Goal: Information Seeking & Learning: Compare options

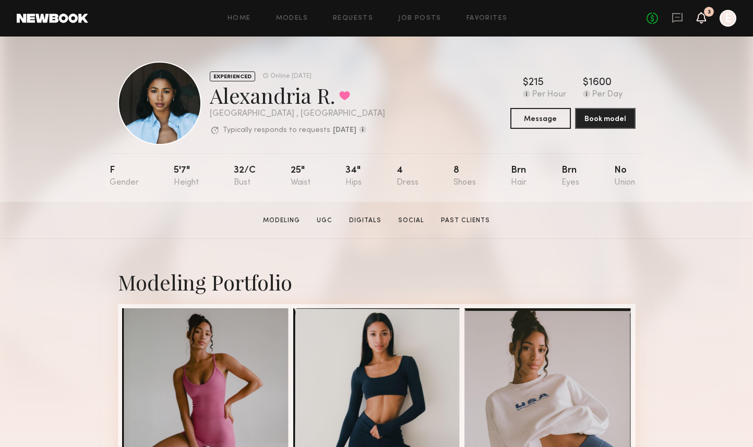
click at [700, 16] on icon at bounding box center [701, 17] width 8 height 7
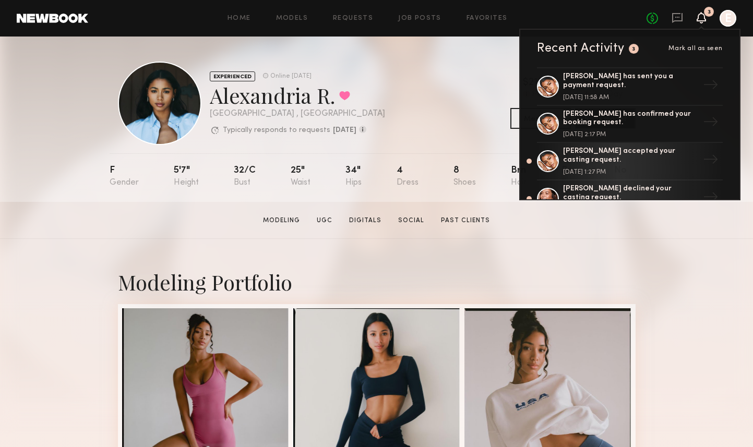
click at [263, 9] on header "Home Models Requests Job Posts Favorites Sign Out No fees up to $5,000 3 Recent…" at bounding box center [376, 18] width 753 height 37
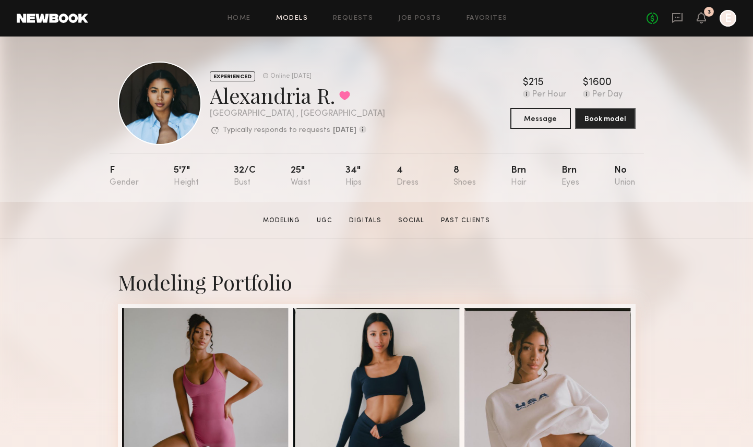
click at [296, 20] on link "Models" at bounding box center [292, 18] width 32 height 7
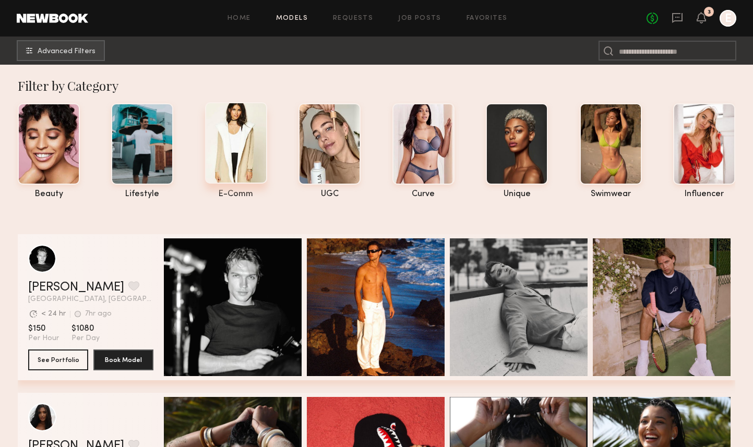
click at [246, 137] on div at bounding box center [236, 142] width 62 height 81
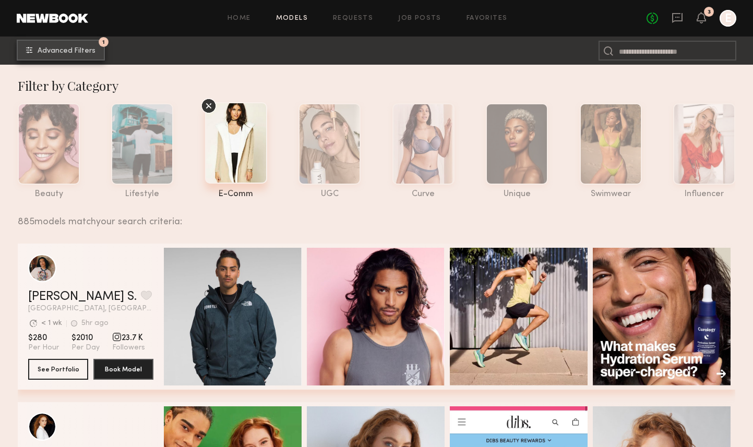
click at [79, 50] on span "Advanced Filters" at bounding box center [67, 50] width 58 height 7
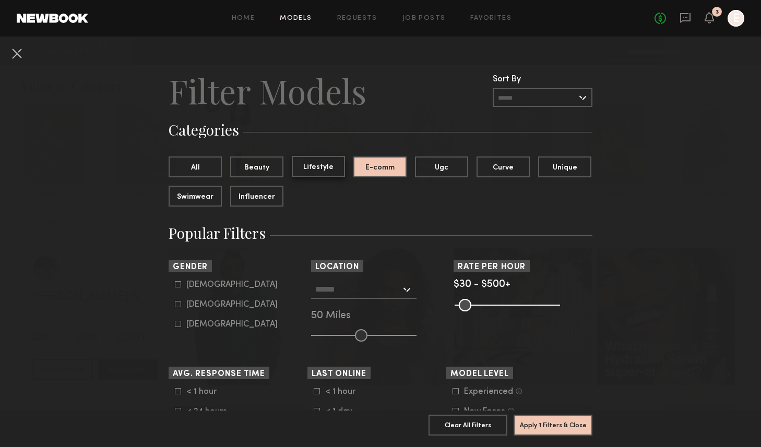
click at [313, 165] on button "Lifestyle" at bounding box center [318, 166] width 53 height 21
click at [359, 170] on button "E-comm" at bounding box center [379, 166] width 53 height 21
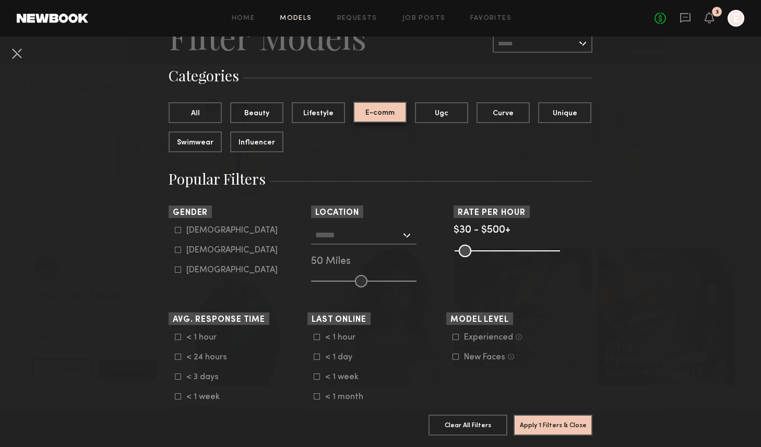
scroll to position [147, 0]
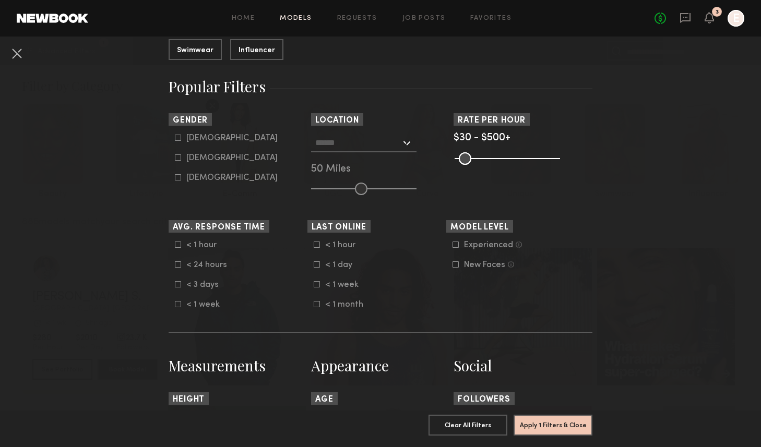
click at [355, 146] on input "text" at bounding box center [358, 143] width 86 height 18
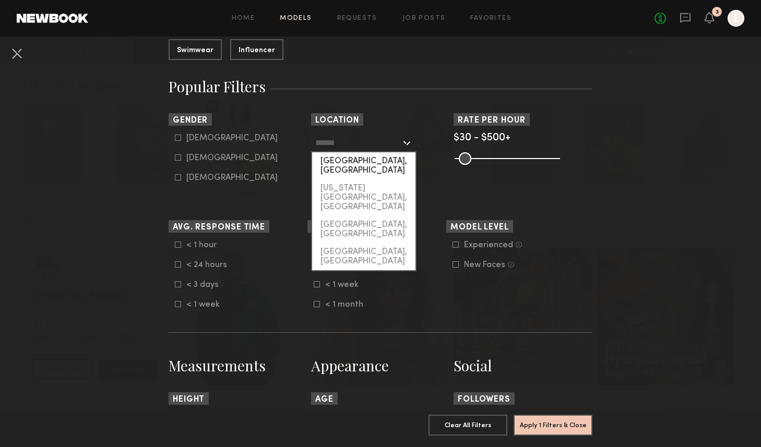
click at [355, 158] on div "[GEOGRAPHIC_DATA], [GEOGRAPHIC_DATA]" at bounding box center [363, 165] width 103 height 27
type input "**********"
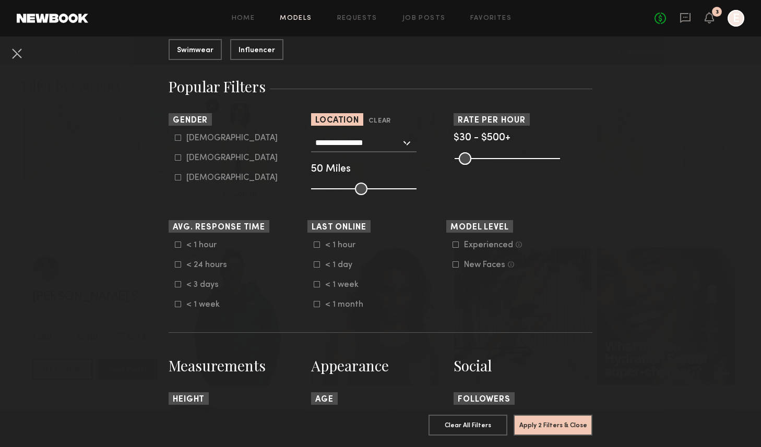
click at [508, 157] on common-range-minmax at bounding box center [505, 157] width 105 height 13
click at [506, 162] on common-range-minmax at bounding box center [505, 157] width 105 height 13
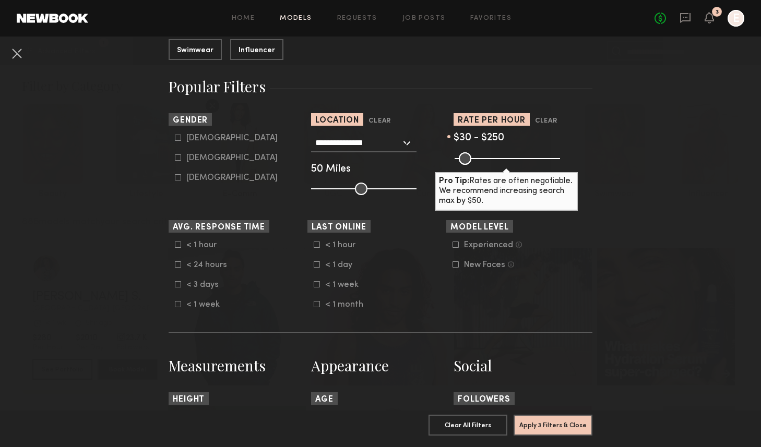
drag, startPoint x: 547, startPoint y: 155, endPoint x: 500, endPoint y: 152, distance: 47.0
type input "***"
click at [500, 152] on input "range" at bounding box center [506, 158] width 105 height 13
click at [192, 158] on div "Female" at bounding box center [231, 158] width 91 height 6
type input "**"
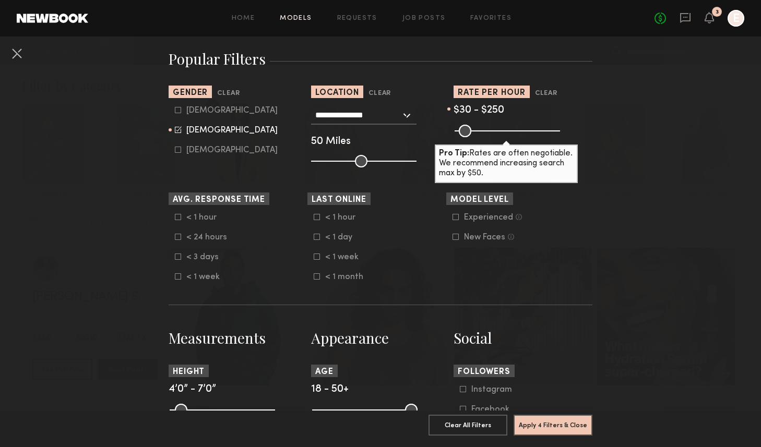
scroll to position [175, 0]
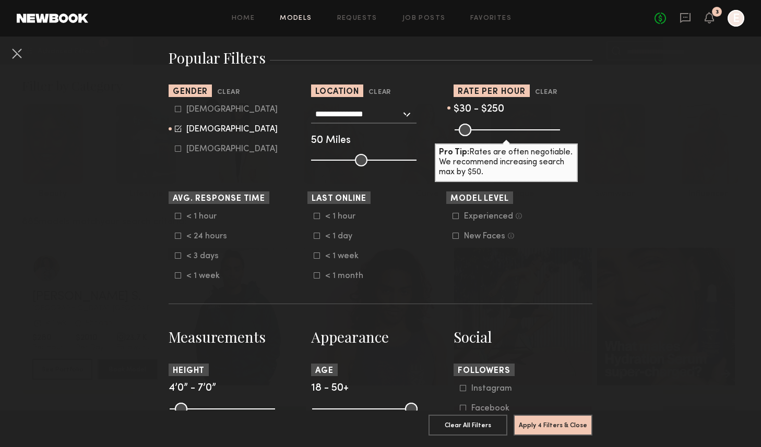
click at [119, 266] on nb-browse-filters "**********" at bounding box center [380, 433] width 761 height 1144
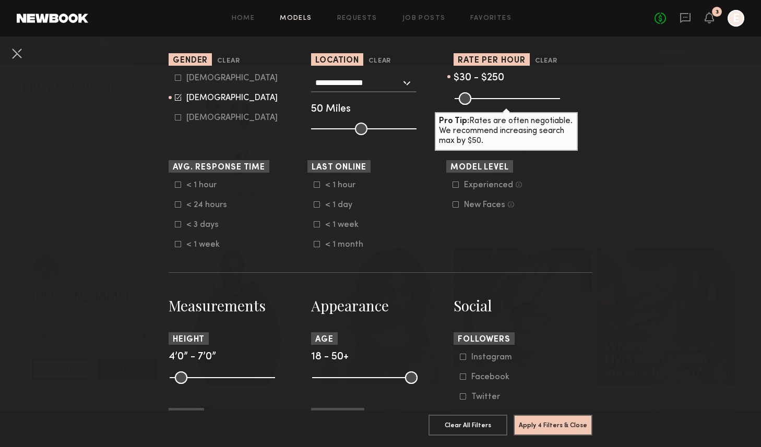
scroll to position [360, 0]
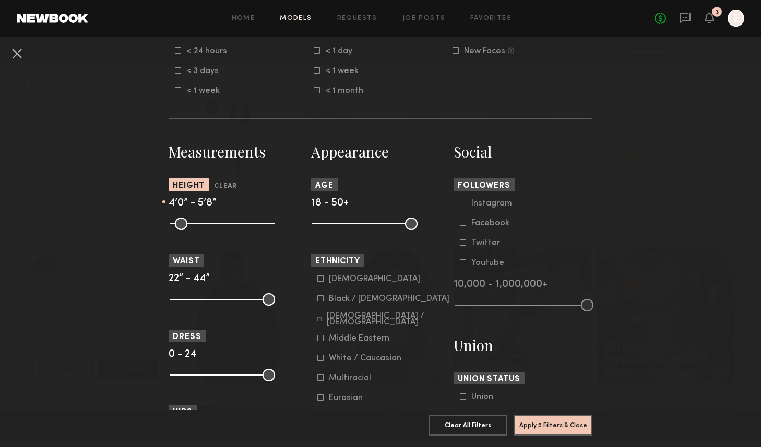
drag, startPoint x: 262, startPoint y: 225, endPoint x: 223, endPoint y: 224, distance: 38.6
type input "**"
click at [223, 224] on input "range" at bounding box center [222, 224] width 105 height 13
drag, startPoint x: 171, startPoint y: 224, endPoint x: 215, endPoint y: 226, distance: 44.4
type input "**"
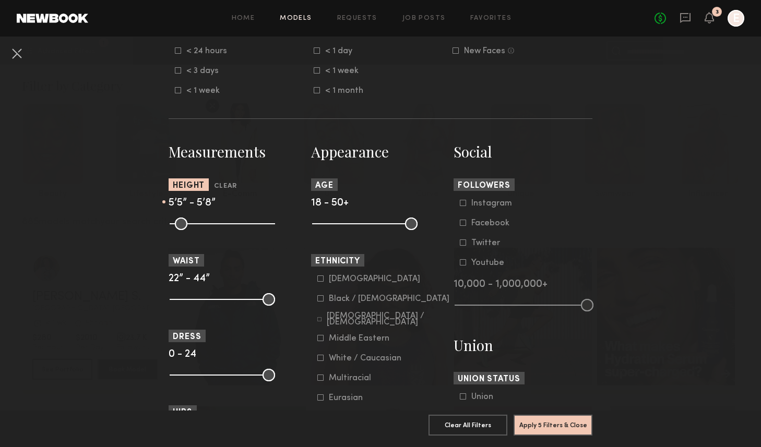
click at [215, 226] on input "range" at bounding box center [222, 224] width 105 height 13
type input "**"
click at [225, 224] on input "range" at bounding box center [222, 224] width 105 height 13
drag, startPoint x: 404, startPoint y: 224, endPoint x: 356, endPoint y: 222, distance: 48.6
type input "**"
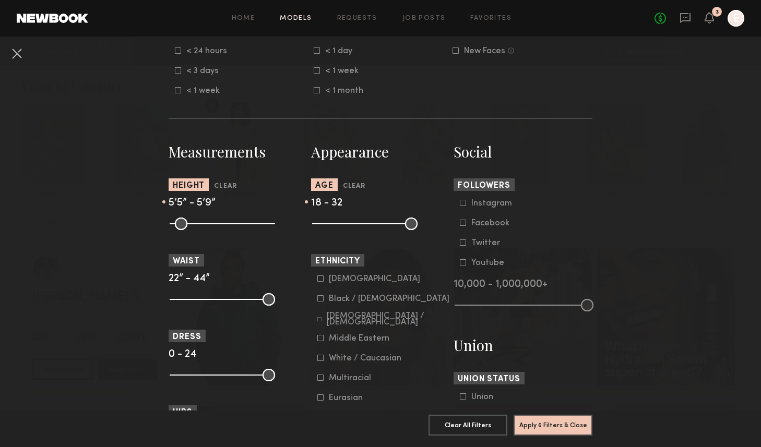
click at [356, 222] on input "range" at bounding box center [364, 224] width 105 height 13
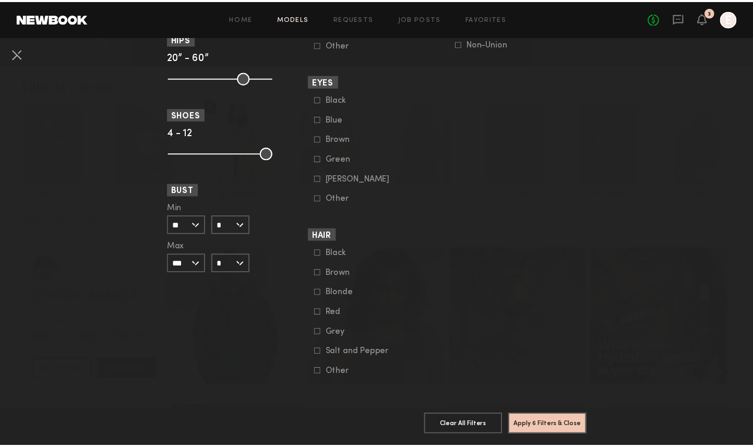
scroll to position [747, 0]
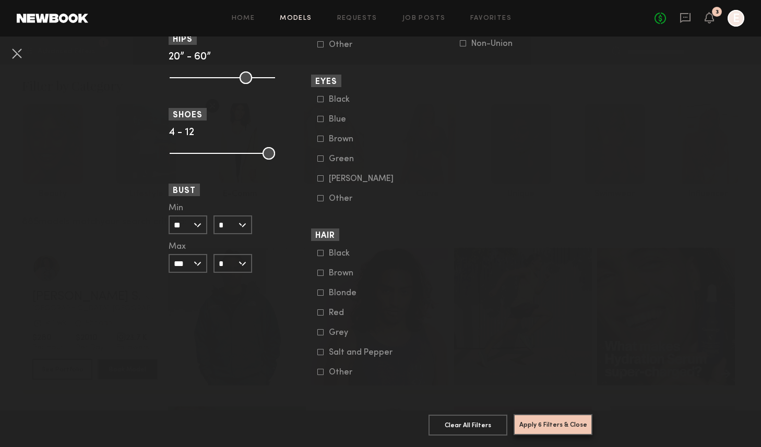
click at [562, 419] on button "Apply 6 Filters & Close" at bounding box center [552, 424] width 79 height 21
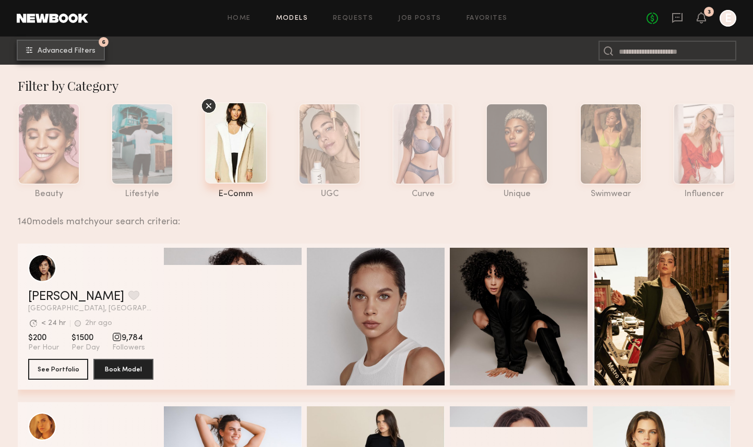
click at [85, 49] on span "Advanced Filters" at bounding box center [67, 50] width 58 height 7
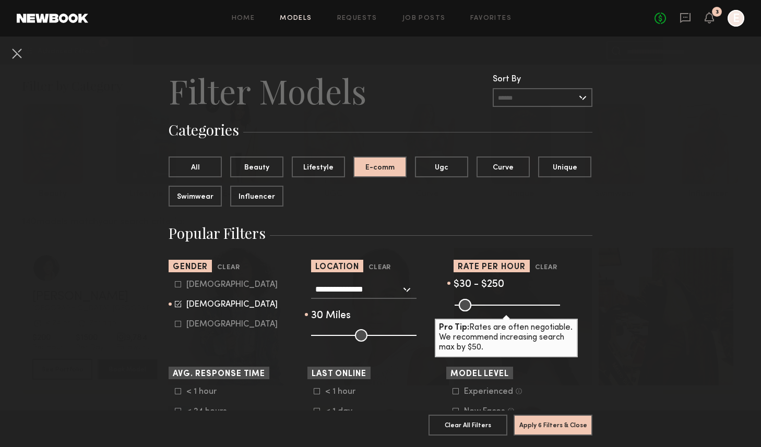
drag, startPoint x: 350, startPoint y: 336, endPoint x: 338, endPoint y: 336, distance: 12.0
type input "**"
click at [338, 336] on input "range" at bounding box center [363, 335] width 105 height 13
click at [565, 420] on button "Apply 6 Filters & Close" at bounding box center [552, 424] width 79 height 21
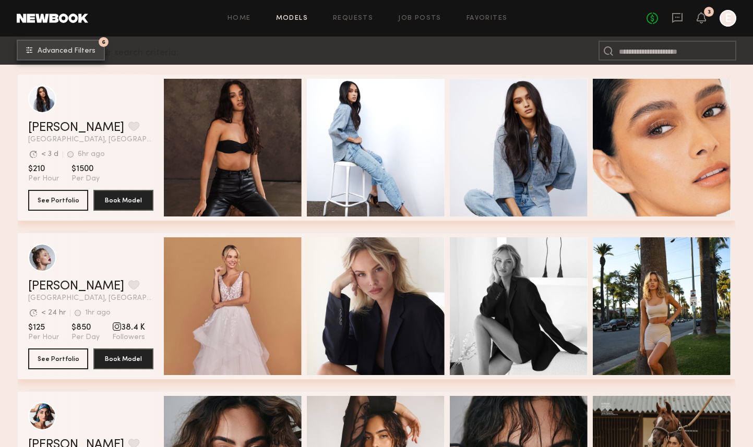
scroll to position [171, 0]
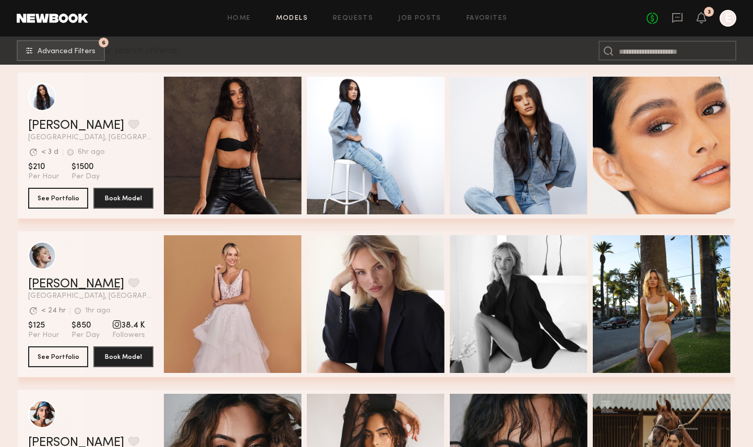
click at [66, 282] on link "Klaudia S." at bounding box center [76, 284] width 96 height 13
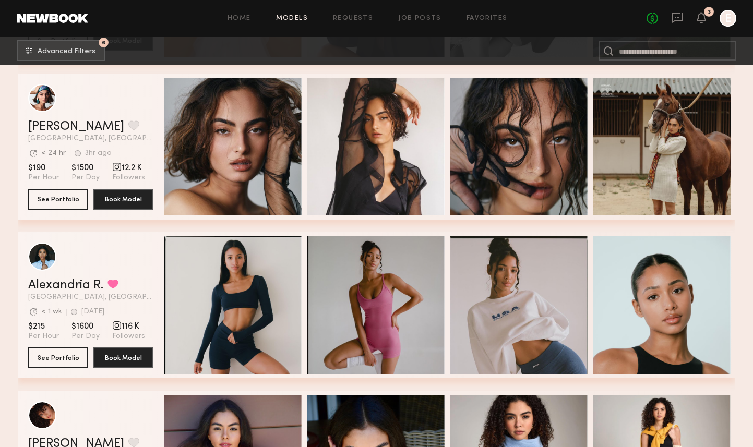
scroll to position [657, 0]
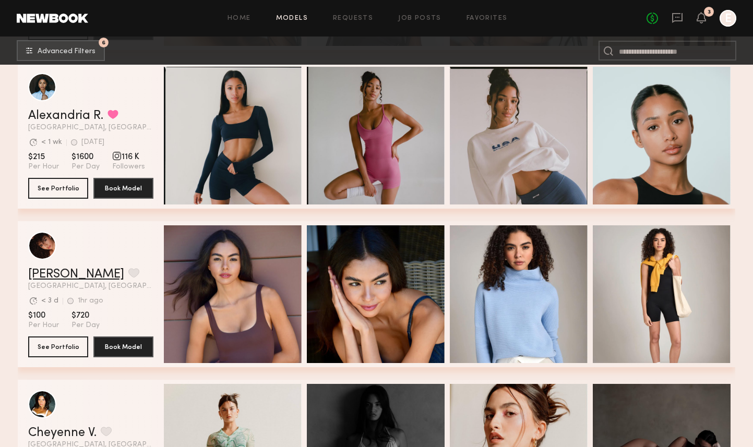
click at [55, 275] on link "Ágatha F." at bounding box center [76, 274] width 96 height 13
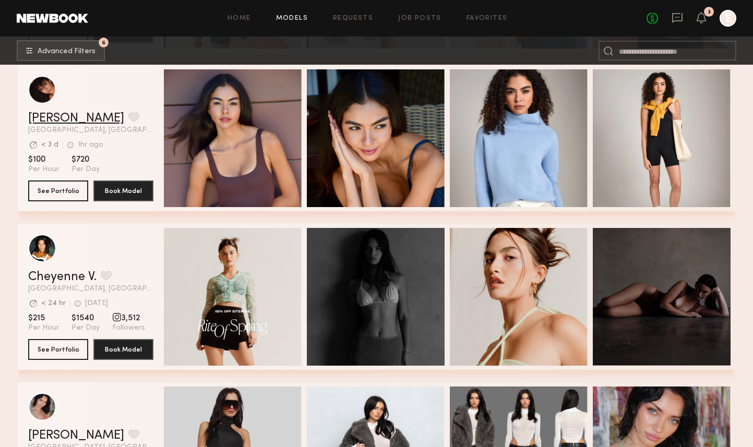
scroll to position [822, 0]
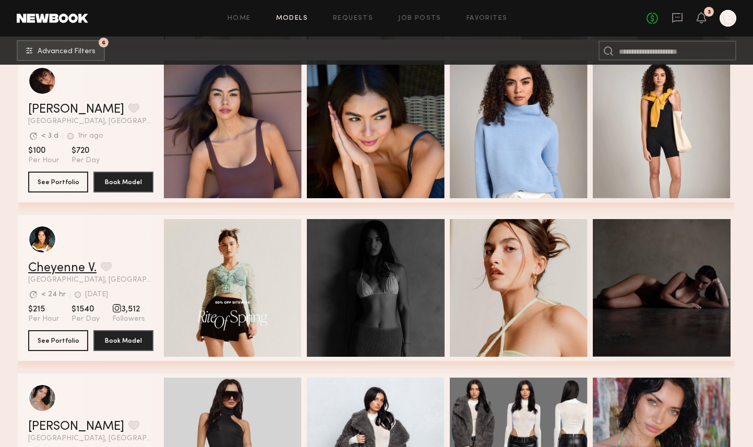
click at [63, 265] on link "Cheyenne V." at bounding box center [62, 268] width 68 height 13
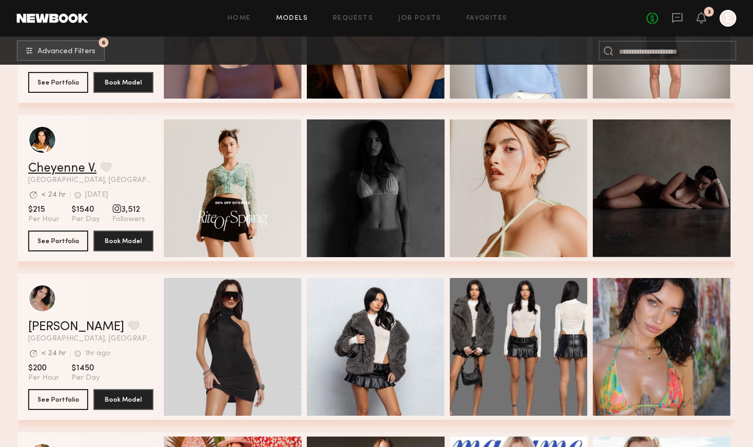
scroll to position [958, 0]
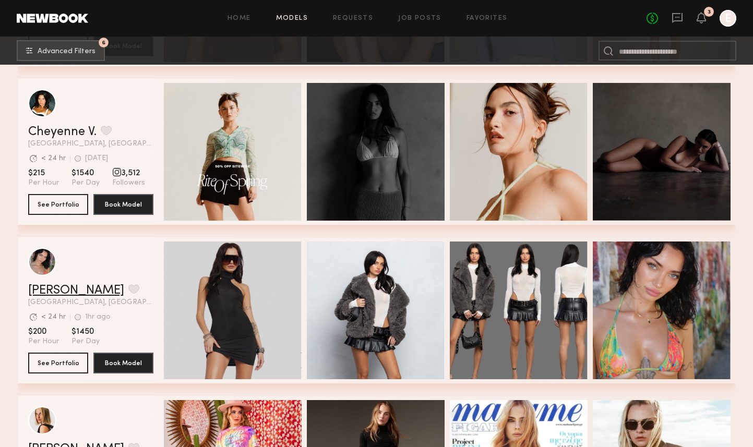
click at [49, 286] on link "Cristina L." at bounding box center [76, 290] width 96 height 13
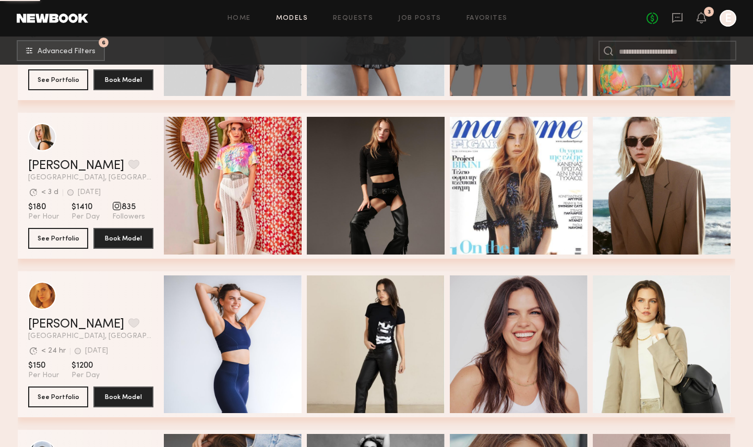
scroll to position [1242, 0]
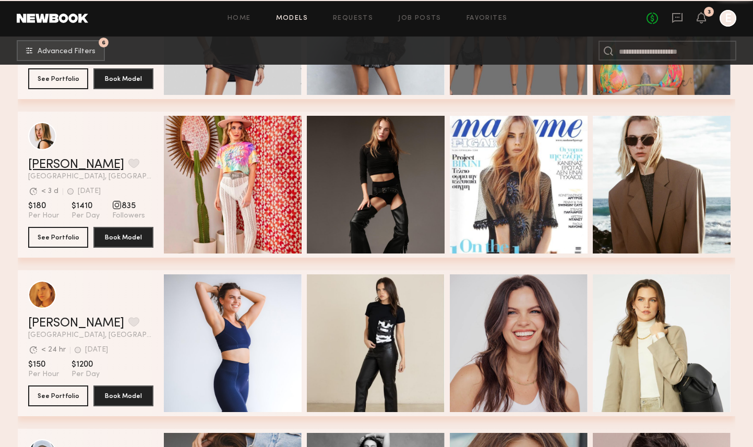
click at [47, 161] on link "Lidia V." at bounding box center [76, 165] width 96 height 13
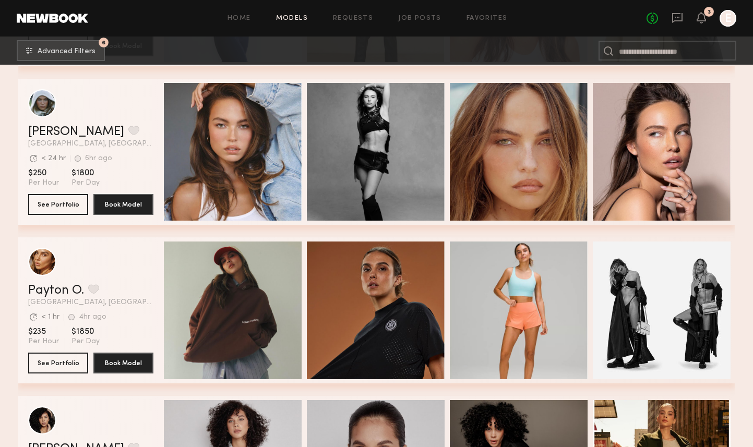
scroll to position [1592, 0]
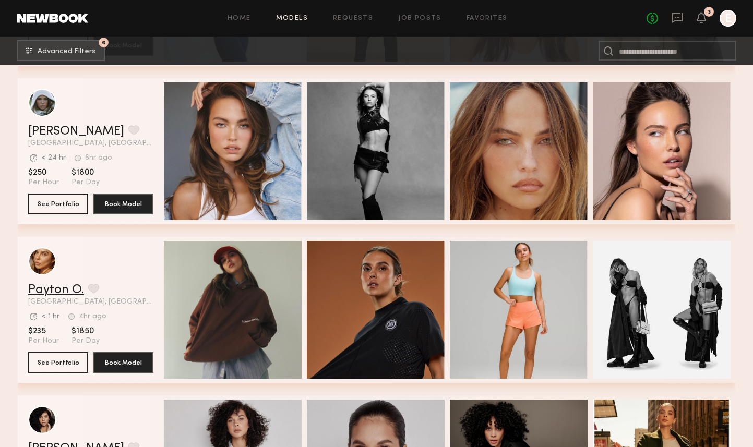
click at [65, 287] on link "Payton O." at bounding box center [56, 290] width 56 height 13
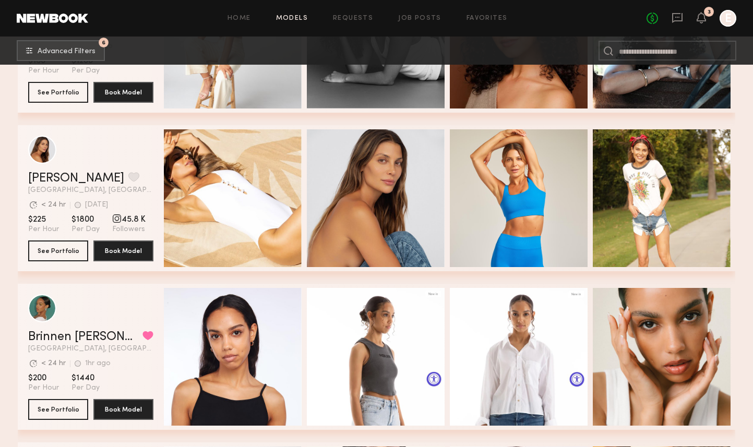
scroll to position [2749, 0]
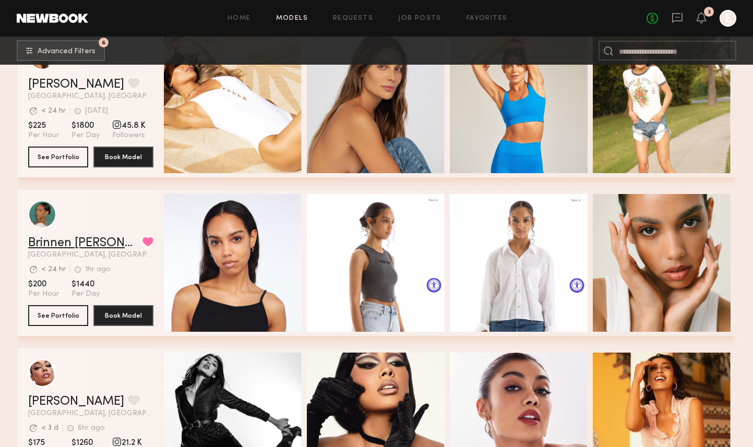
click at [64, 247] on link "Brinnen T." at bounding box center [83, 243] width 110 height 13
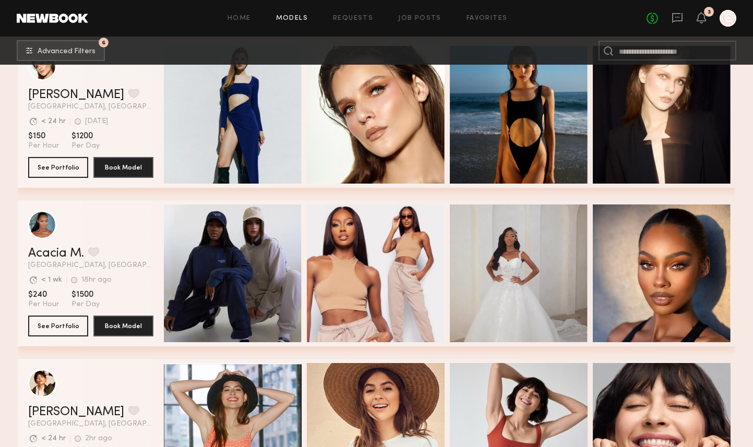
scroll to position [3373, 0]
click at [57, 254] on link "Acacia M." at bounding box center [56, 253] width 56 height 13
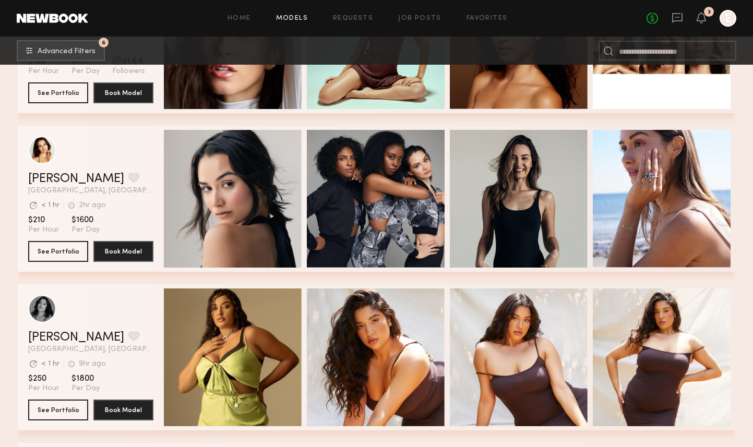
scroll to position [4882, 0]
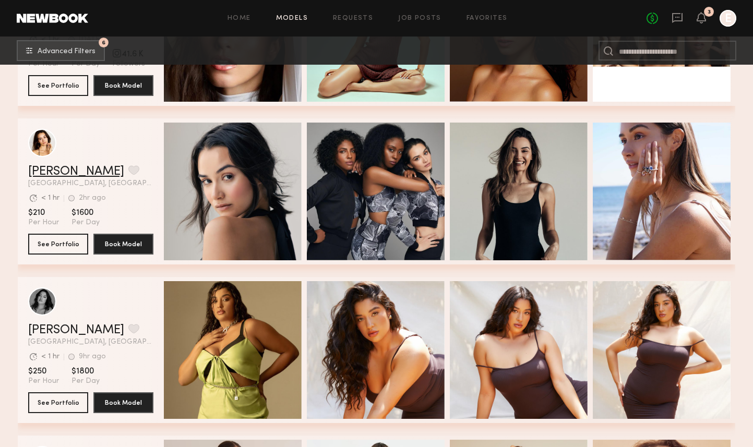
click at [42, 172] on link "Hania R." at bounding box center [76, 171] width 96 height 13
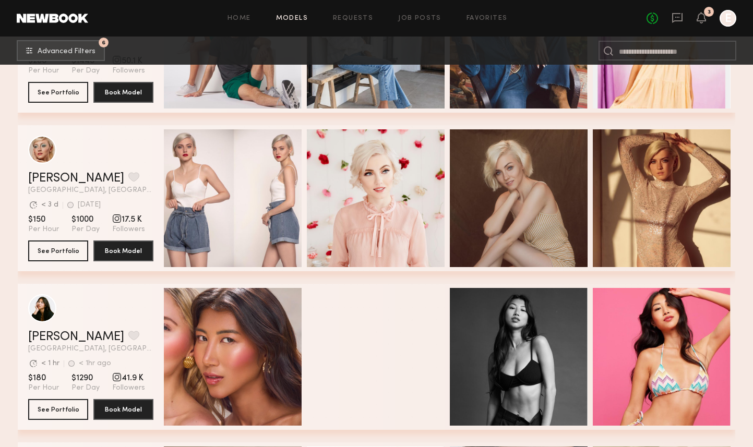
scroll to position [5683, 0]
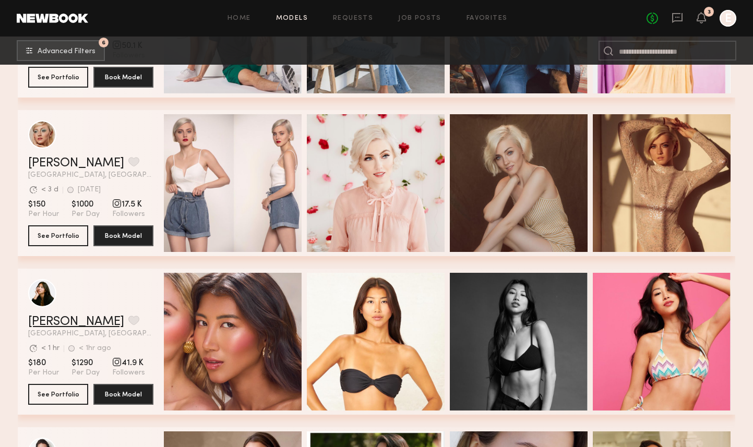
click at [59, 321] on link "Kitty W." at bounding box center [76, 322] width 96 height 13
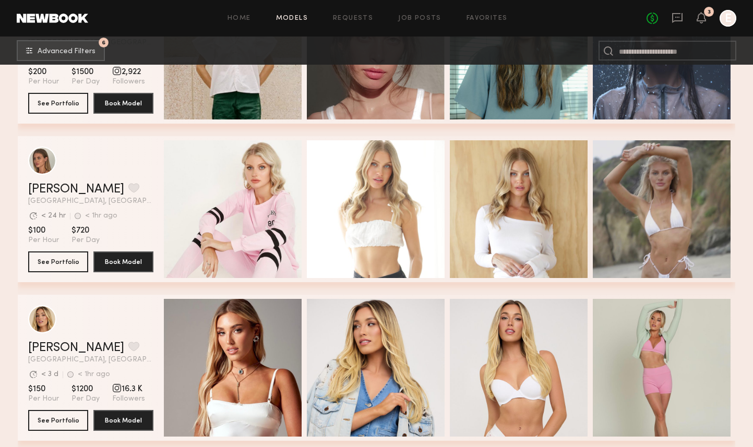
scroll to position [6455, 0]
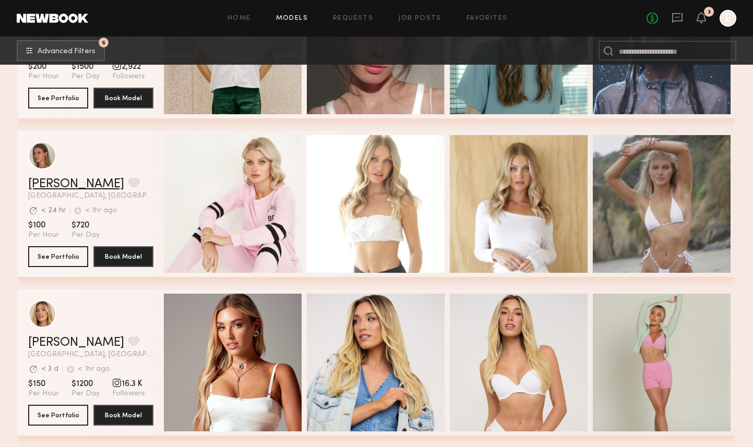
click at [61, 182] on link "[PERSON_NAME]" at bounding box center [76, 184] width 96 height 13
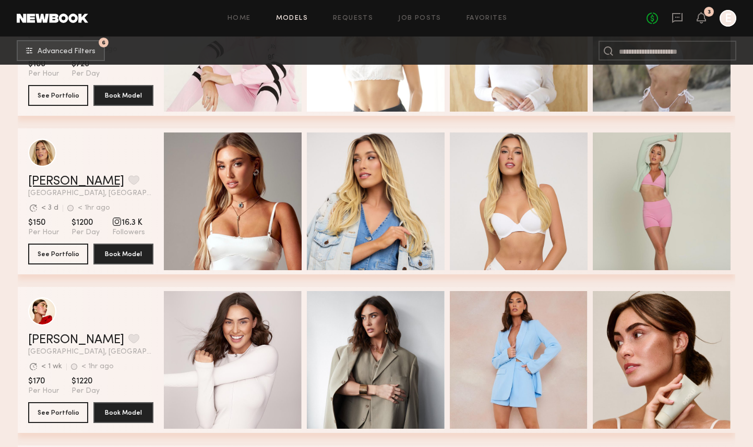
scroll to position [6774, 0]
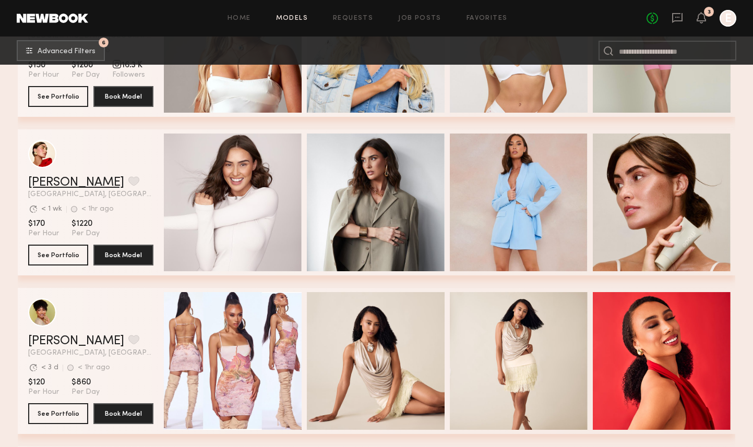
click at [52, 183] on link "Louise M." at bounding box center [76, 182] width 96 height 13
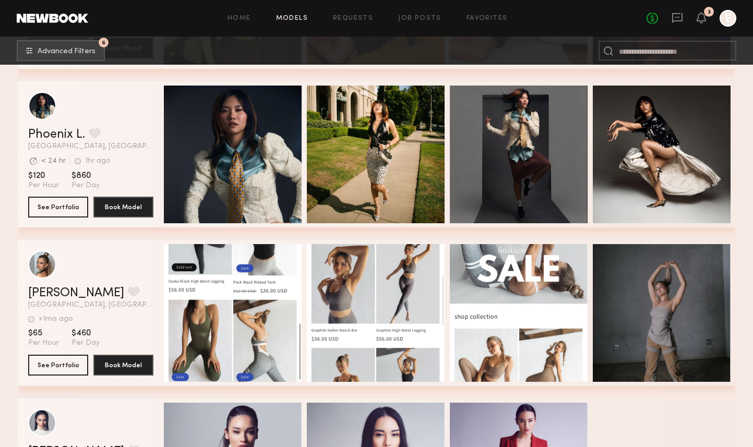
scroll to position [8610, 0]
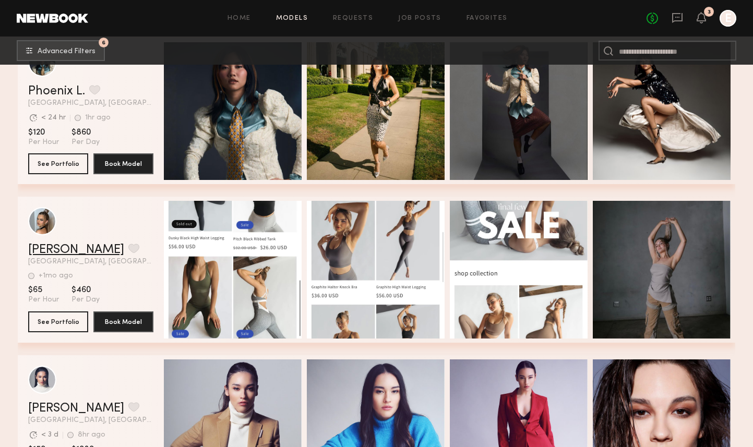
click at [59, 249] on link "Alinka N." at bounding box center [76, 250] width 96 height 13
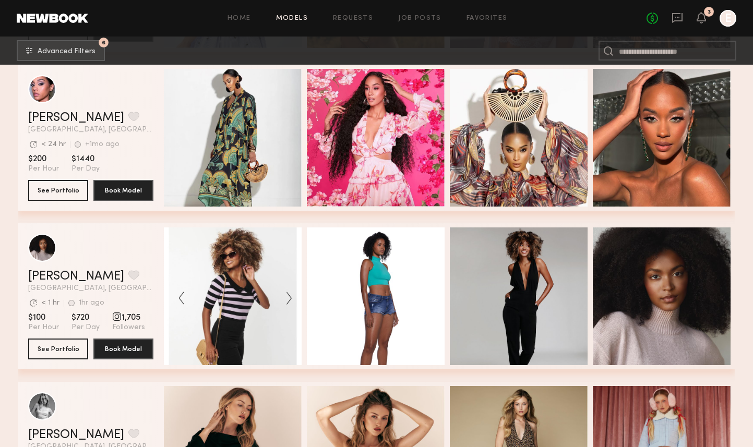
scroll to position [11437, 0]
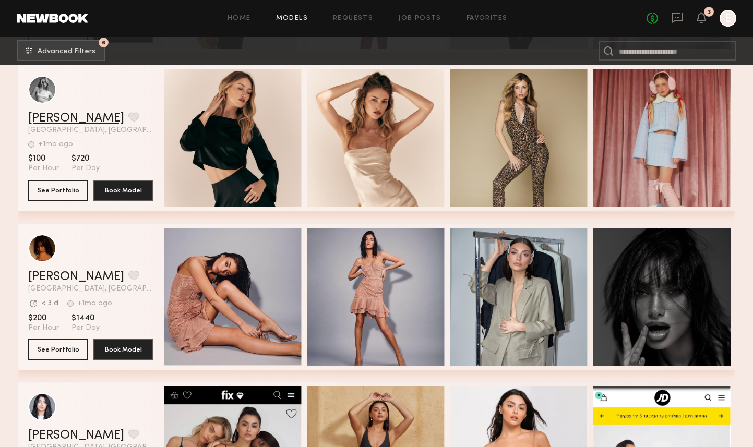
click at [61, 124] on link "Charlotte G." at bounding box center [76, 118] width 96 height 13
click at [128, 117] on button "grid" at bounding box center [133, 116] width 11 height 9
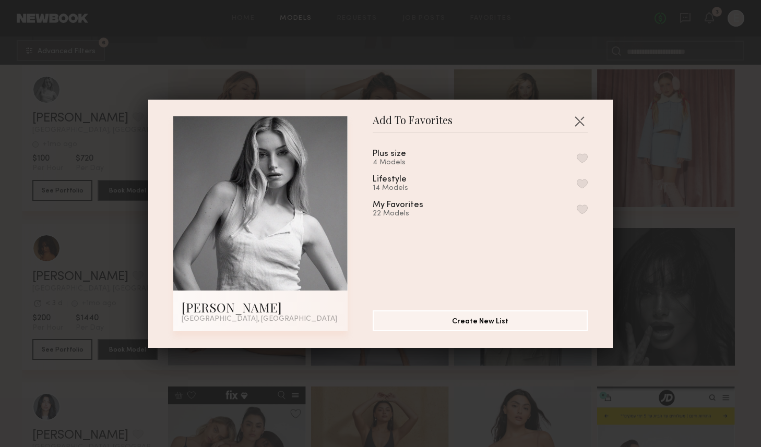
click at [576, 205] on button "button" at bounding box center [581, 208] width 11 height 9
click at [575, 117] on button "button" at bounding box center [579, 121] width 17 height 17
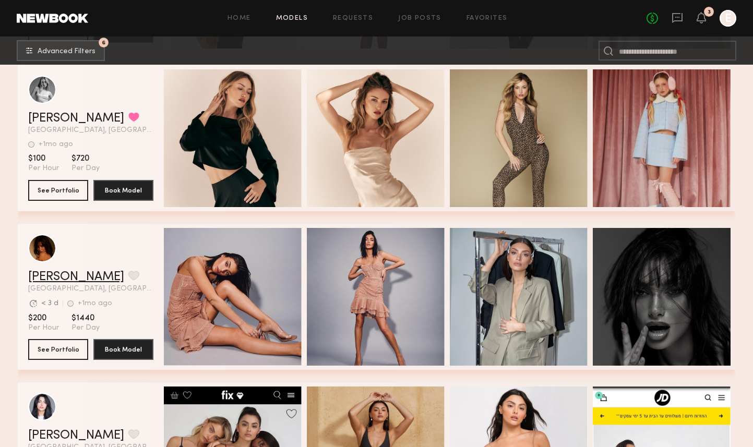
click at [53, 276] on link "Shani R." at bounding box center [76, 277] width 96 height 13
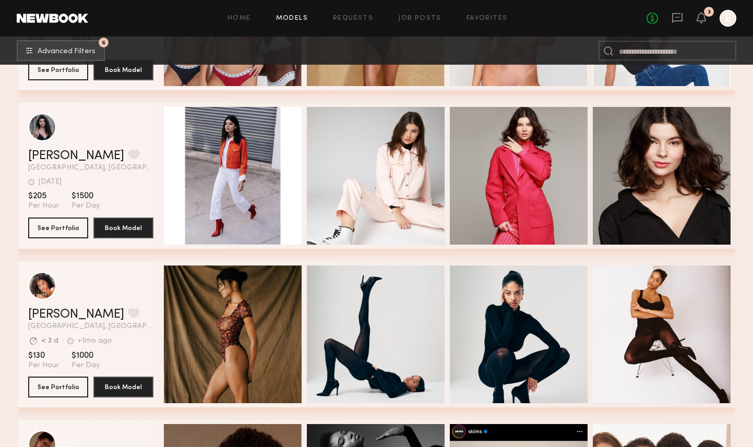
scroll to position [11927, 0]
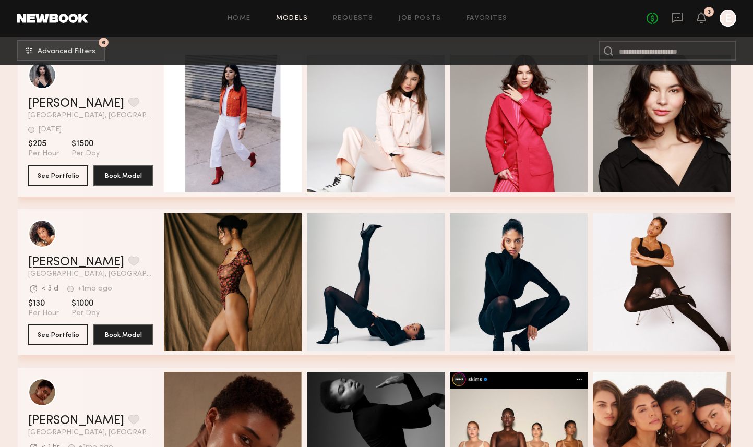
click at [56, 265] on link "Hoda E." at bounding box center [76, 262] width 96 height 13
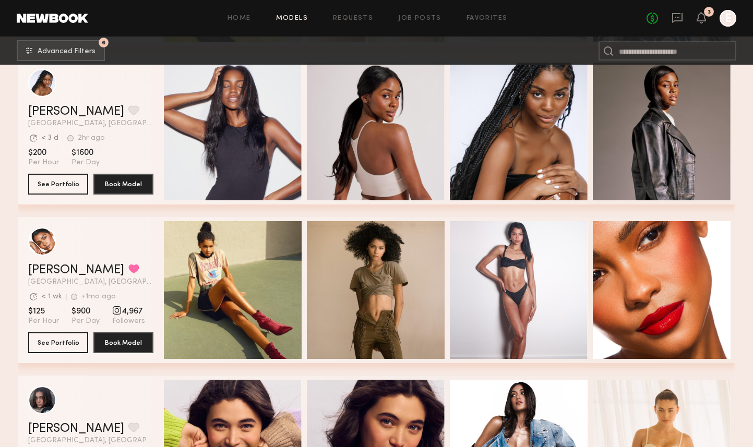
scroll to position [12576, 0]
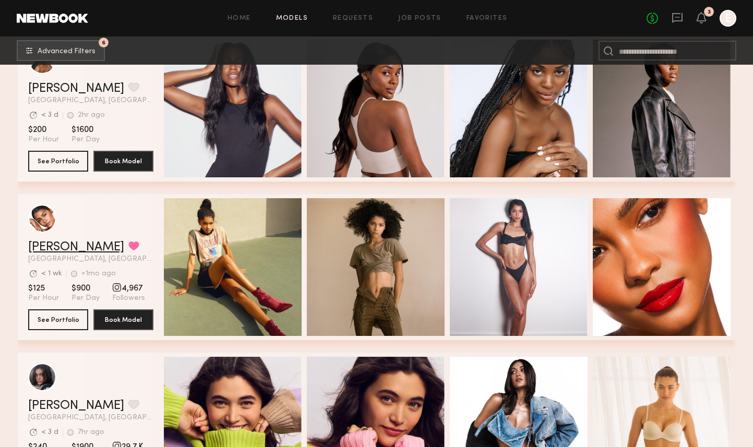
click at [57, 248] on link "Makaela H." at bounding box center [76, 247] width 96 height 13
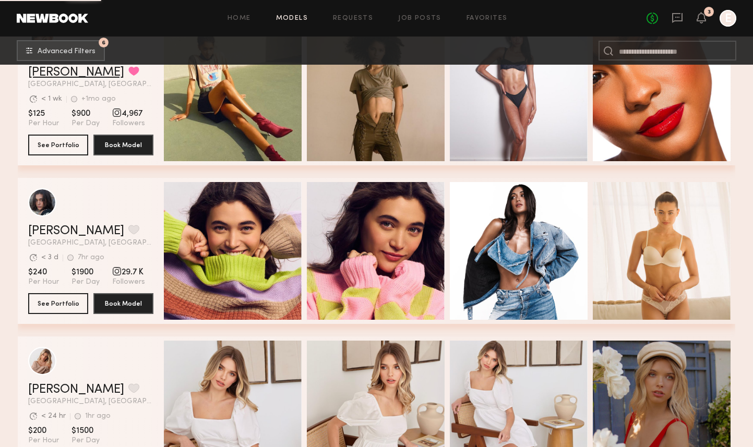
scroll to position [12754, 0]
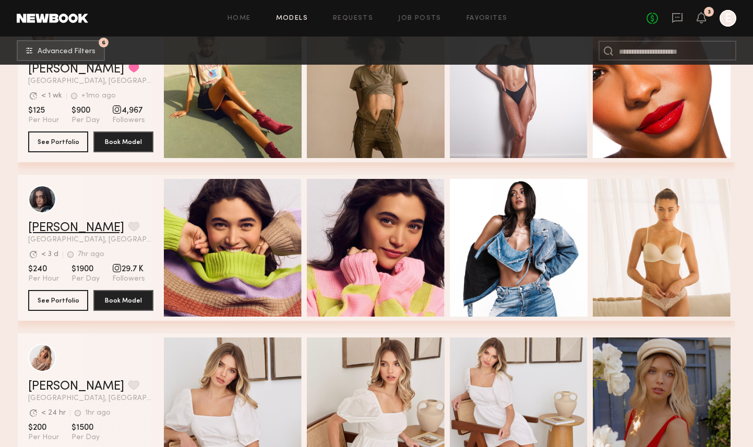
click at [58, 227] on link "Danielle F." at bounding box center [76, 228] width 96 height 13
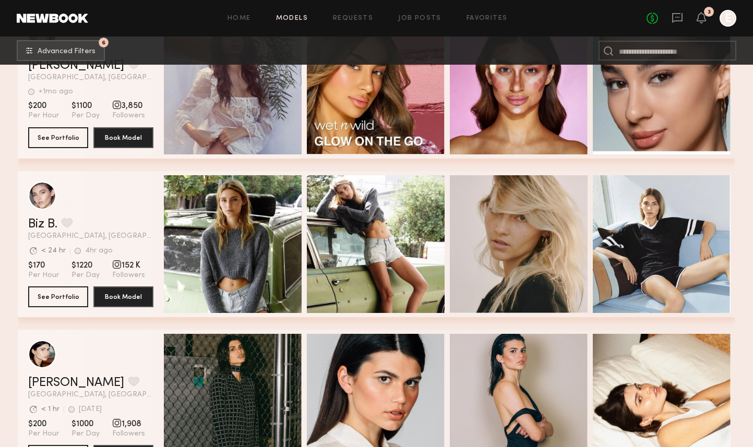
scroll to position [14639, 0]
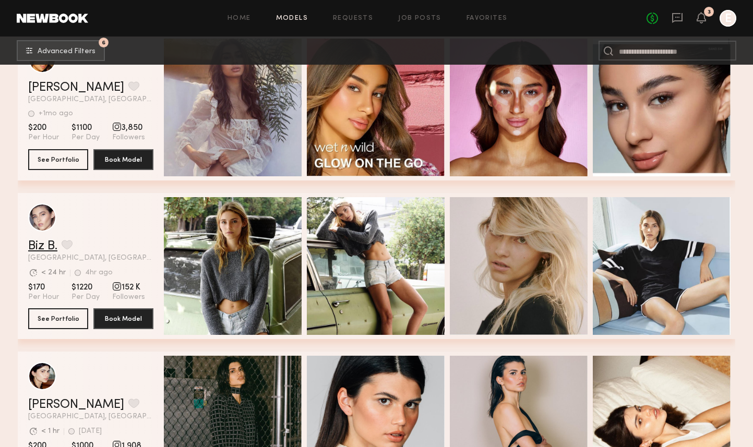
click at [42, 247] on link "Biz B." at bounding box center [42, 246] width 29 height 13
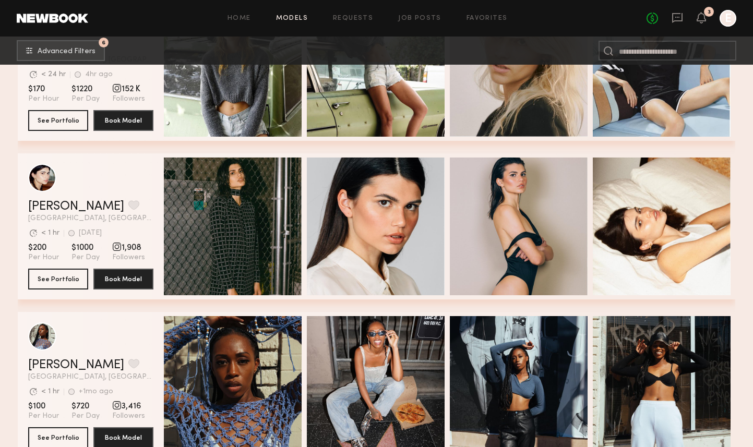
scroll to position [15059, 0]
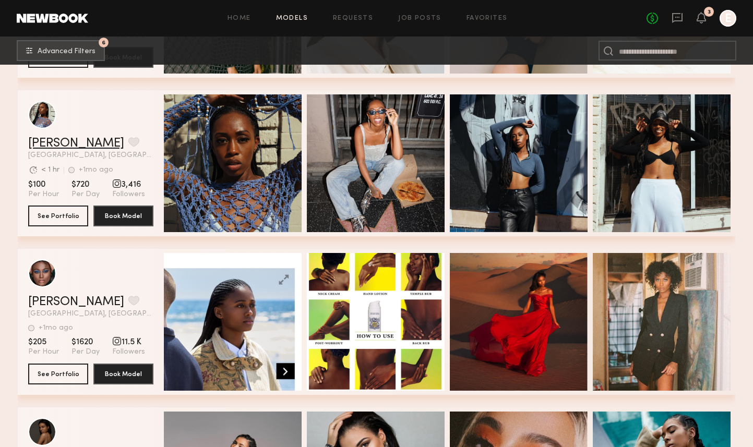
click at [52, 147] on link "Brea M." at bounding box center [76, 143] width 96 height 13
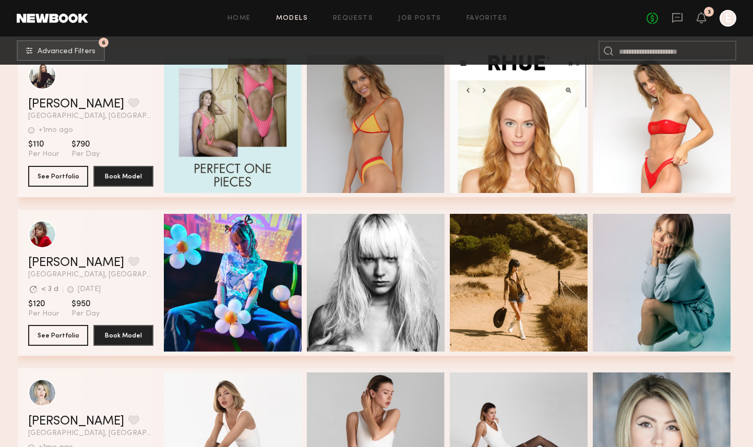
scroll to position [15733, 0]
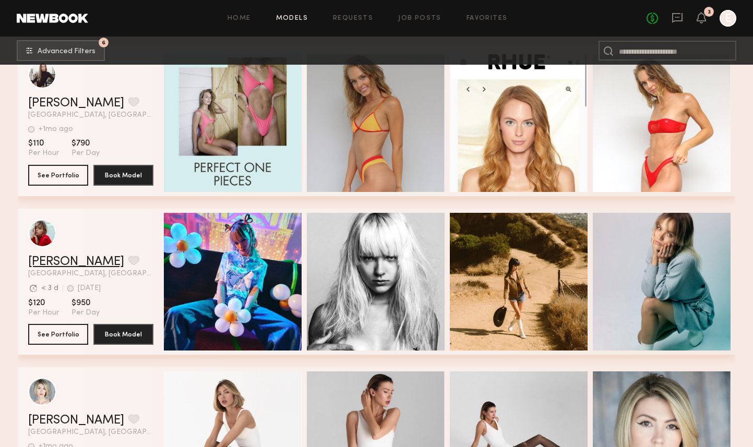
click at [56, 266] on link "Rebeka F." at bounding box center [76, 262] width 96 height 13
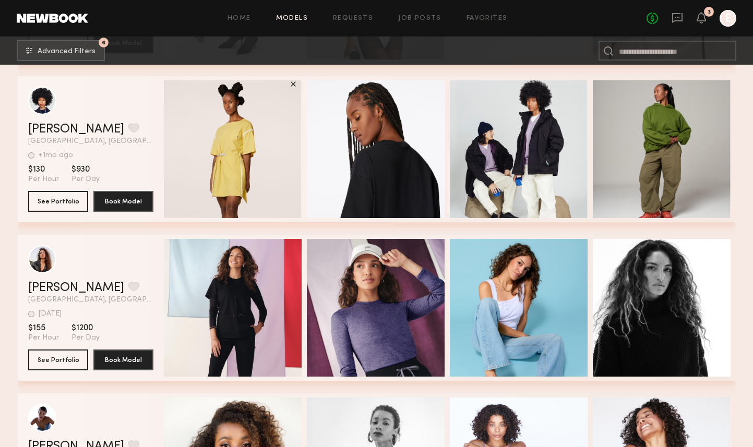
scroll to position [16184, 0]
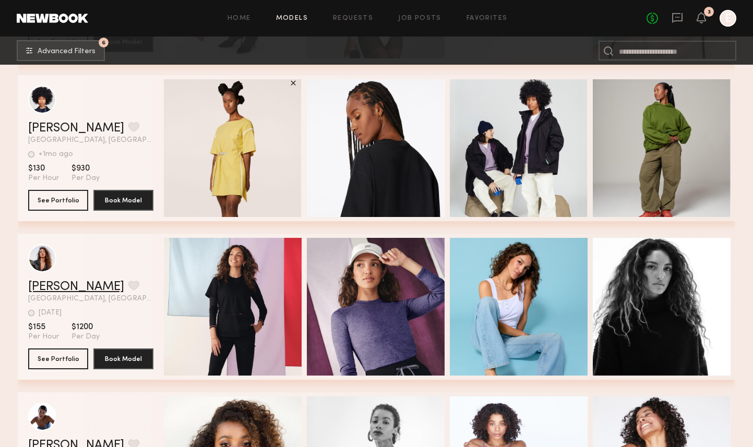
click at [66, 286] on link "Yamili B." at bounding box center [76, 287] width 96 height 13
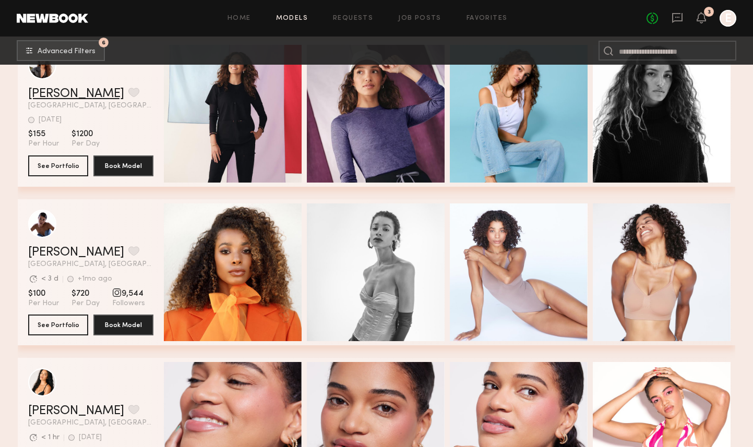
scroll to position [16409, 0]
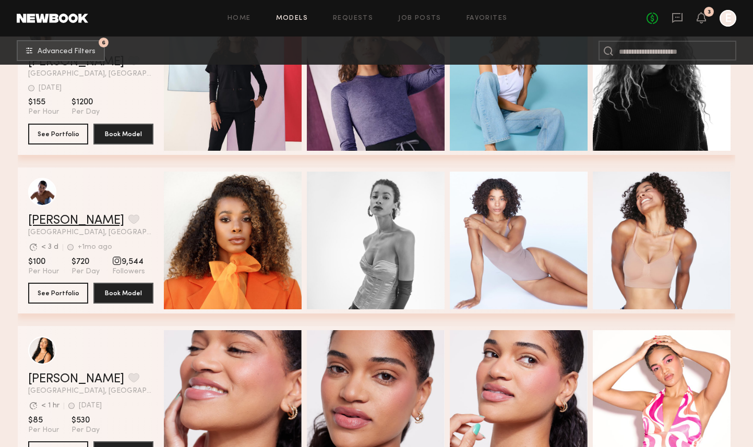
click at [49, 224] on link "Nakisa K." at bounding box center [76, 220] width 96 height 13
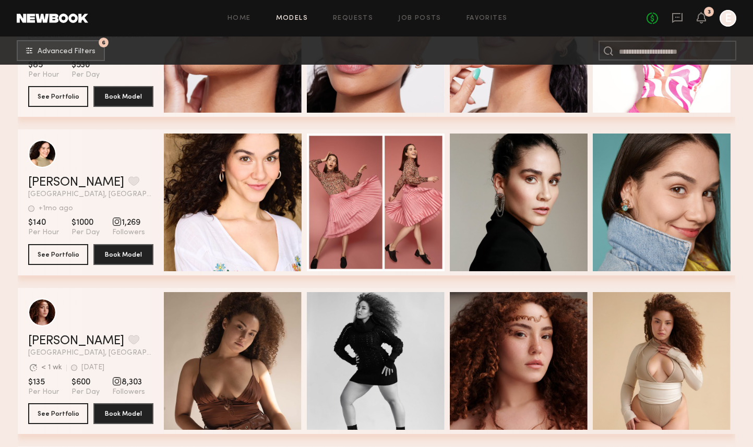
scroll to position [17098, 0]
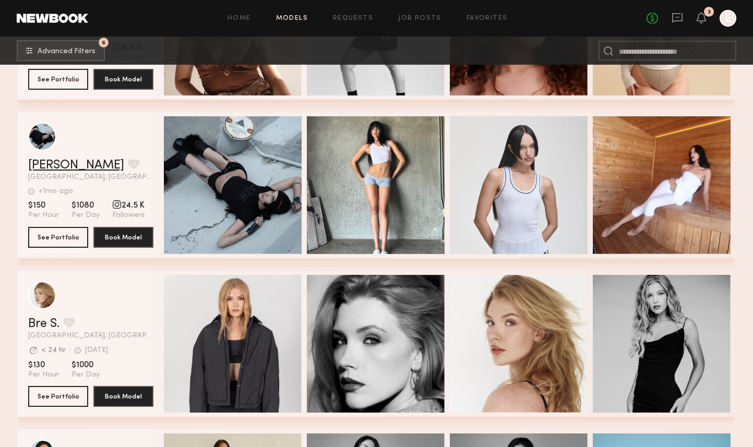
click at [58, 163] on link "Tatianna H." at bounding box center [76, 165] width 96 height 13
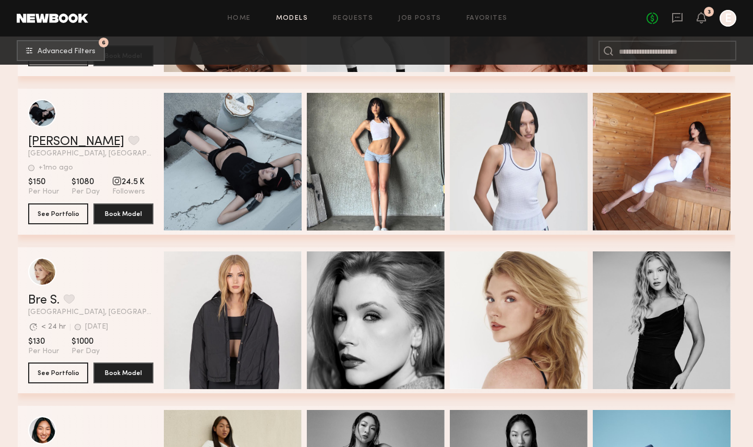
scroll to position [17127, 0]
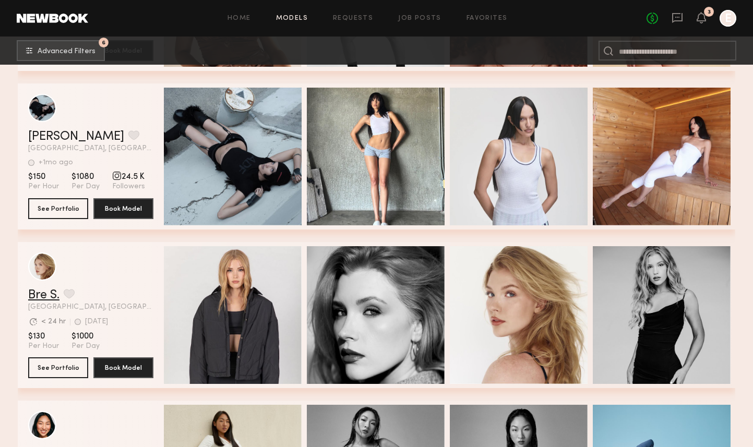
click at [52, 295] on link "Bre S." at bounding box center [43, 295] width 31 height 13
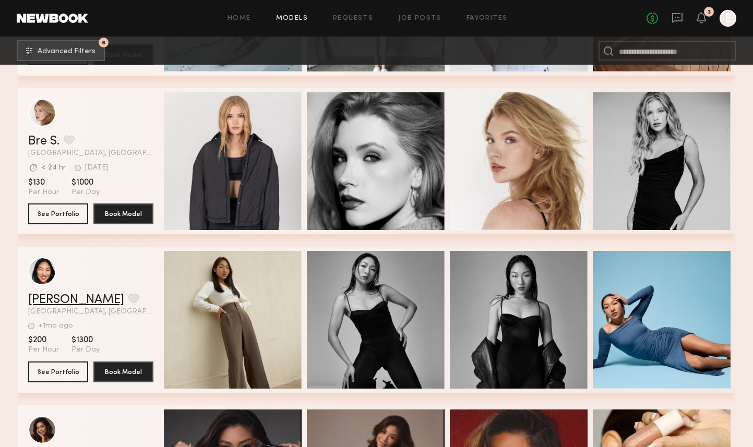
click at [42, 295] on link "Karlly F." at bounding box center [76, 300] width 96 height 13
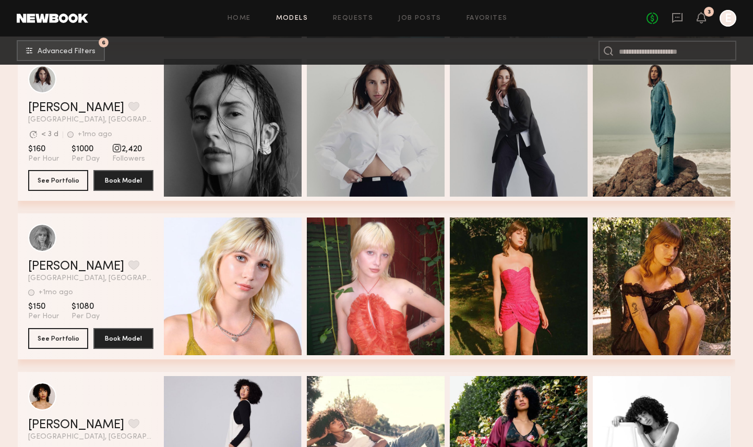
scroll to position [18906, 0]
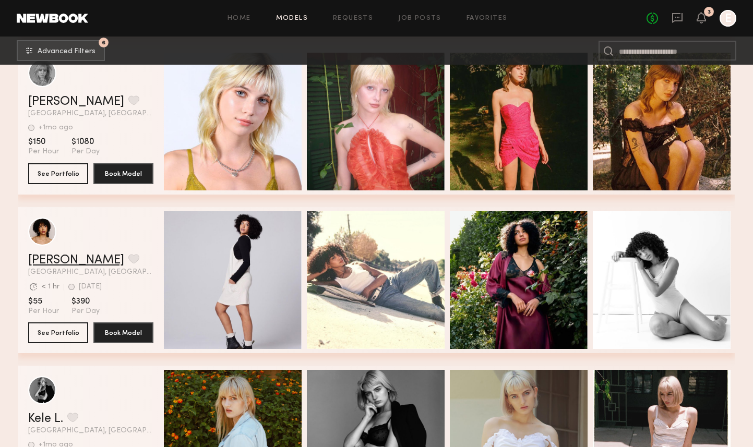
click at [64, 256] on link "Delaney H." at bounding box center [76, 260] width 96 height 13
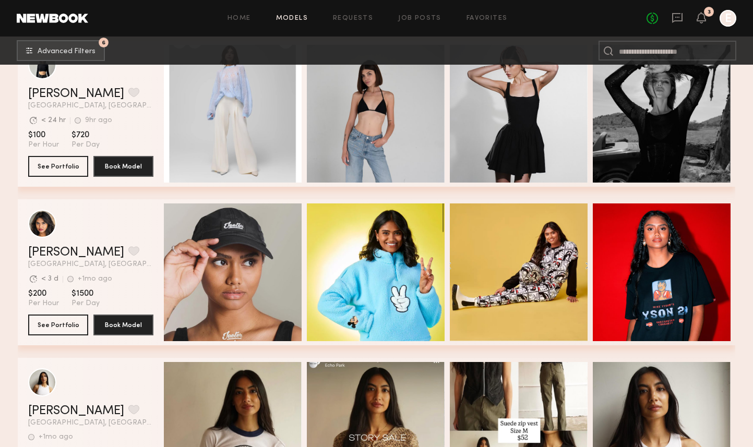
scroll to position [20318, 0]
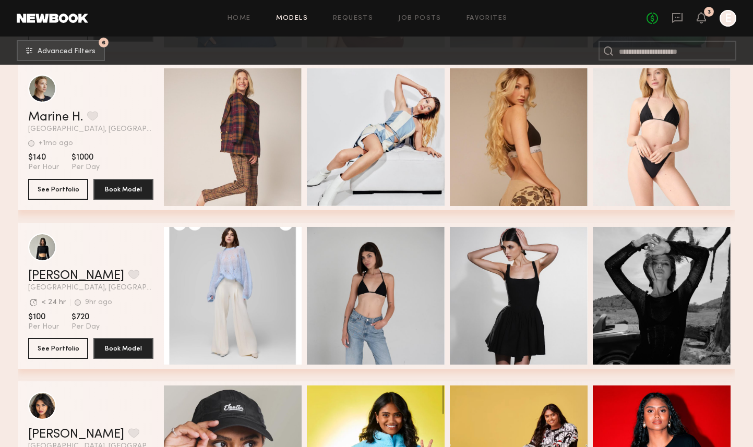
click at [33, 271] on link "Kate A." at bounding box center [76, 276] width 96 height 13
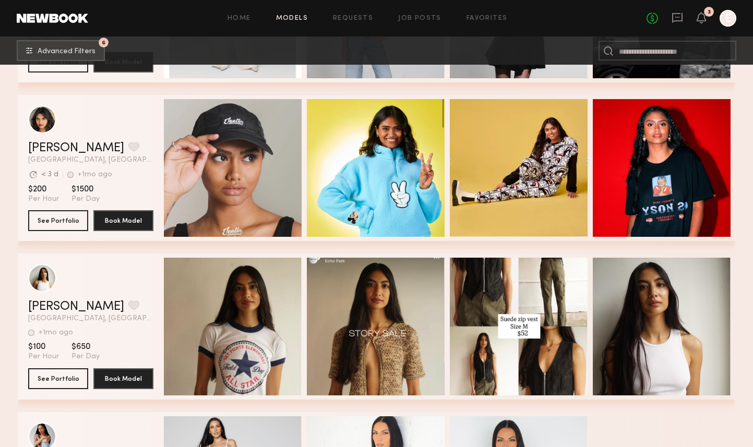
scroll to position [20661, 0]
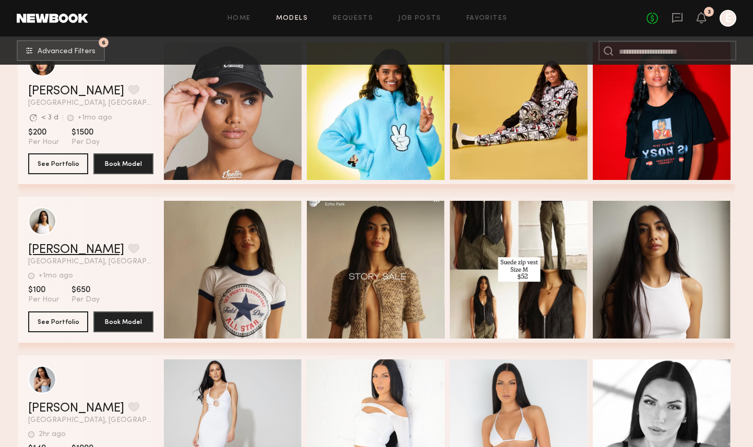
click at [56, 251] on link "Alexis R." at bounding box center [76, 250] width 96 height 13
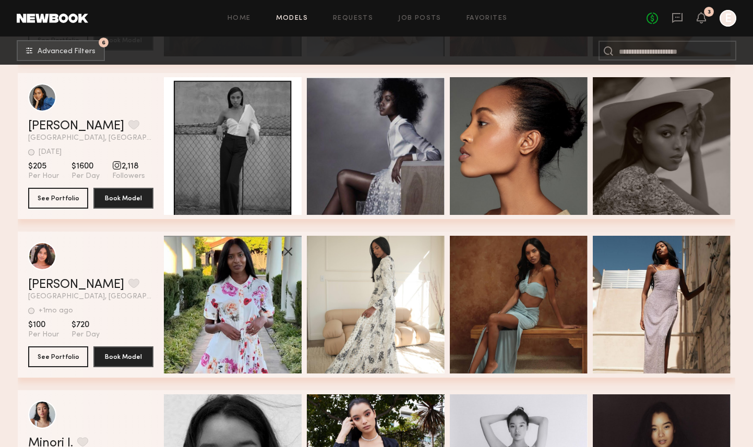
scroll to position [18122, 0]
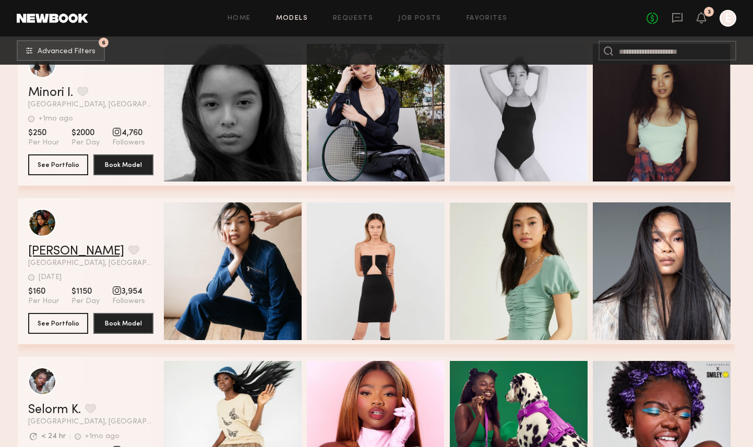
click at [51, 252] on link "[PERSON_NAME]" at bounding box center [76, 251] width 96 height 13
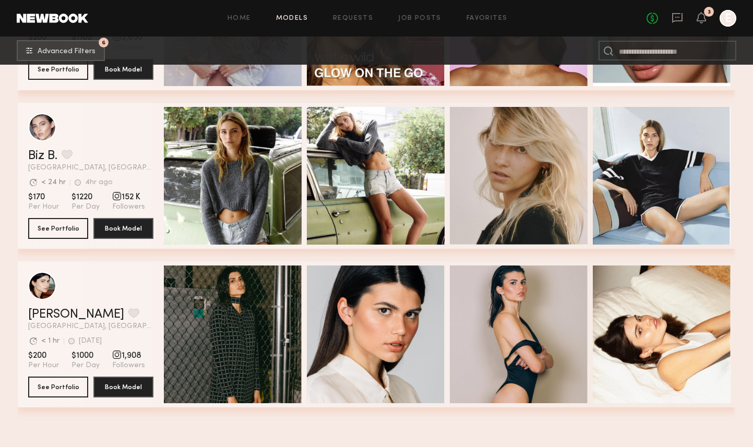
scroll to position [13394, 0]
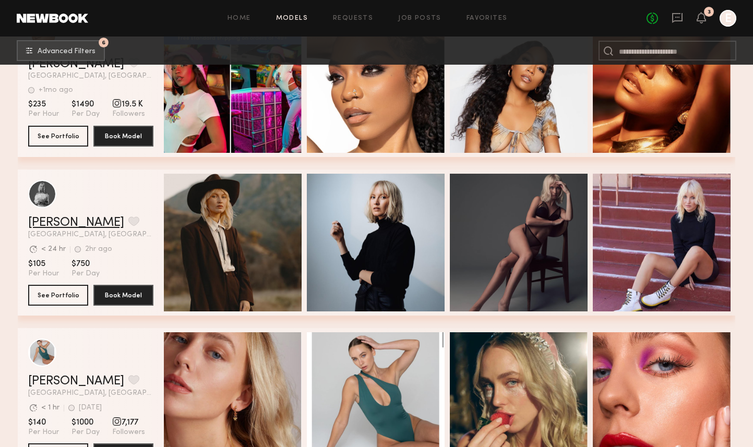
click at [55, 226] on link "[PERSON_NAME]" at bounding box center [76, 222] width 96 height 13
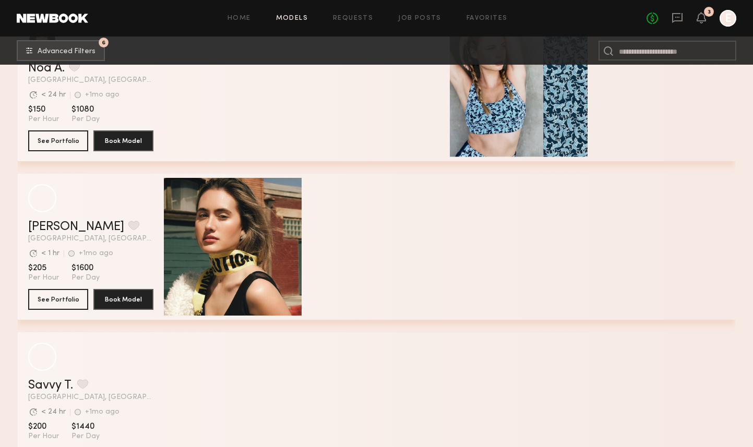
scroll to position [10169, 0]
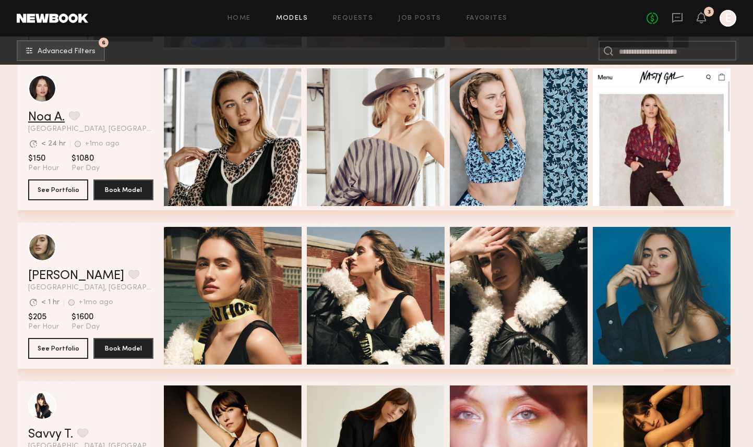
click at [46, 121] on link "Noa A." at bounding box center [46, 117] width 37 height 13
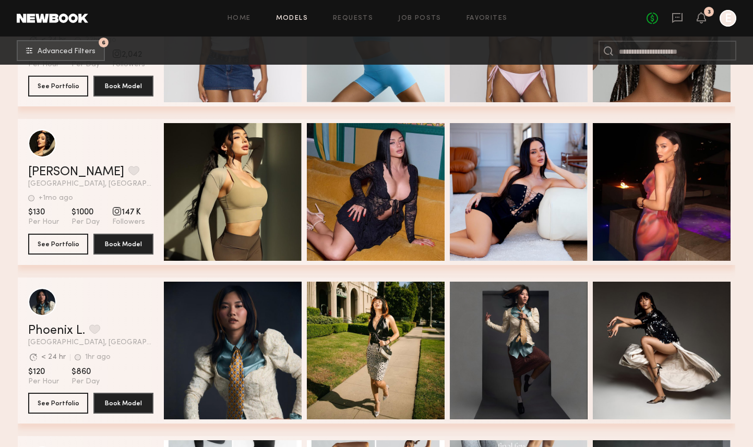
scroll to position [8351, 0]
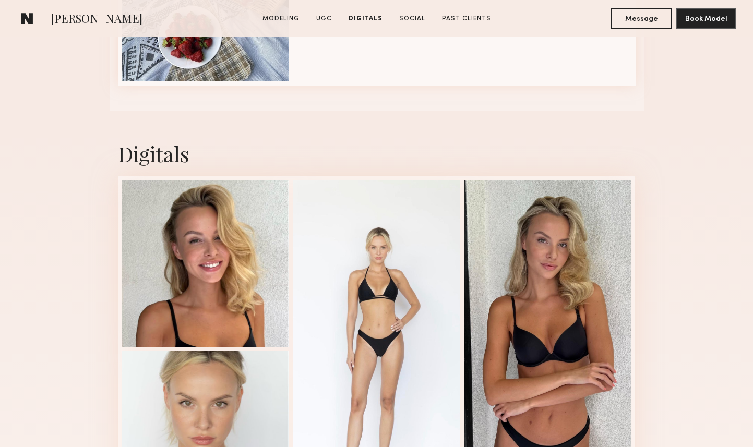
scroll to position [2148, 0]
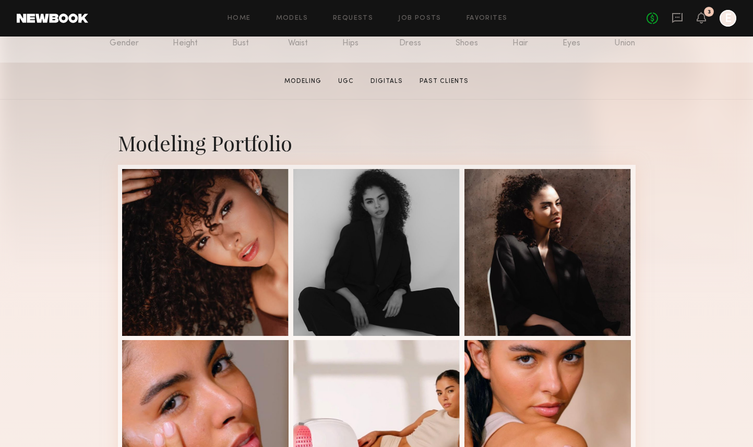
scroll to position [379, 0]
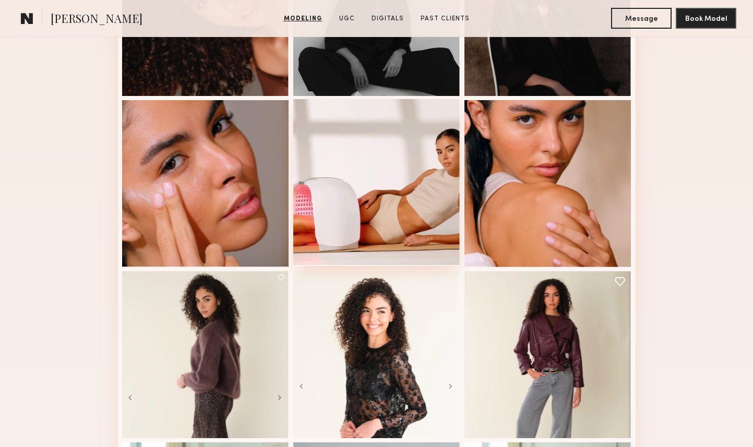
click at [424, 188] on div at bounding box center [376, 182] width 167 height 167
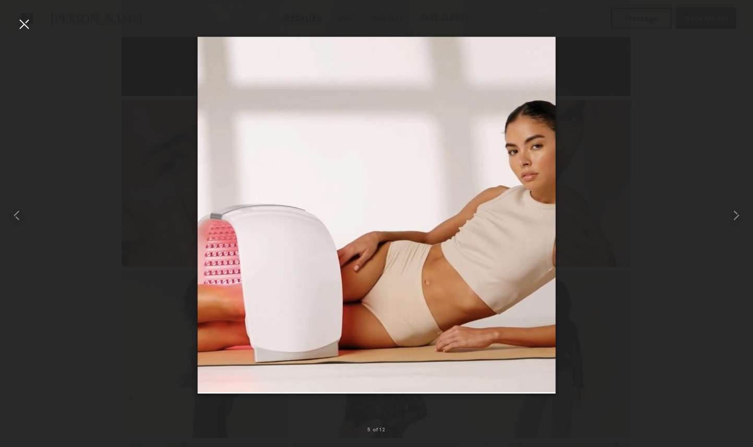
click at [22, 23] on div at bounding box center [24, 24] width 17 height 17
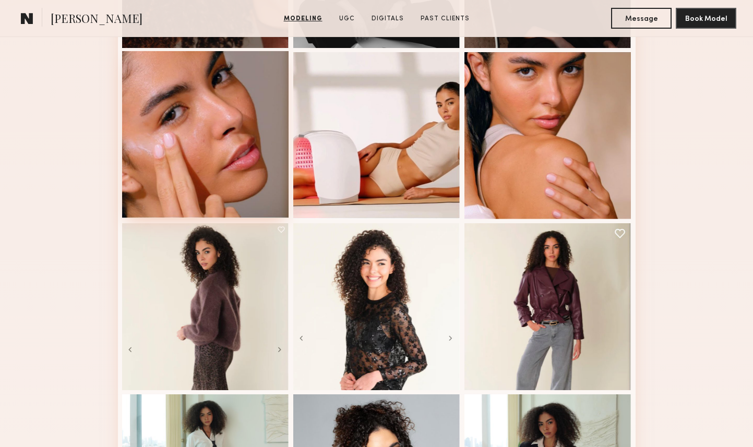
scroll to position [578, 0]
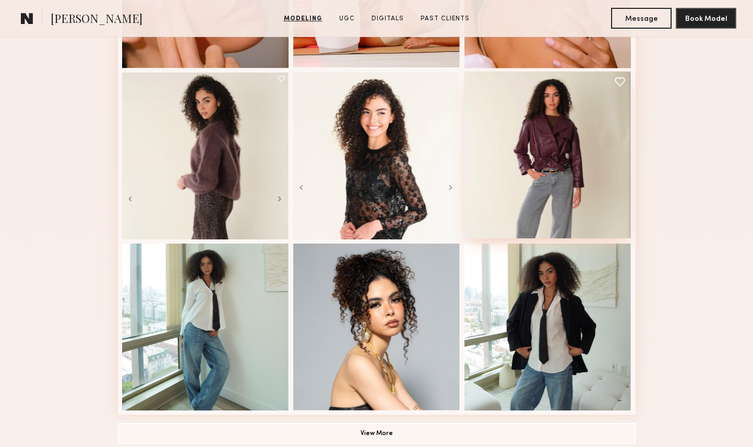
click at [593, 127] on div at bounding box center [547, 154] width 167 height 167
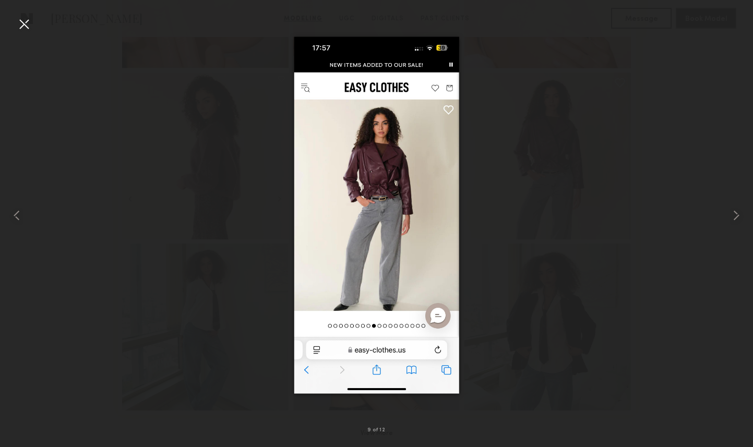
click at [22, 27] on div at bounding box center [24, 24] width 17 height 17
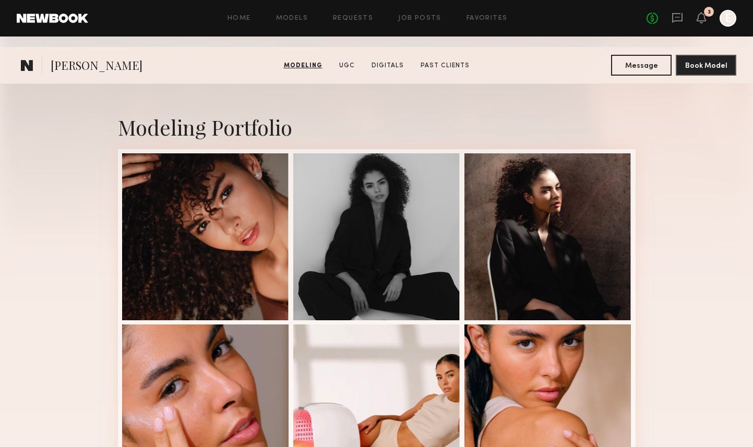
scroll to position [0, 0]
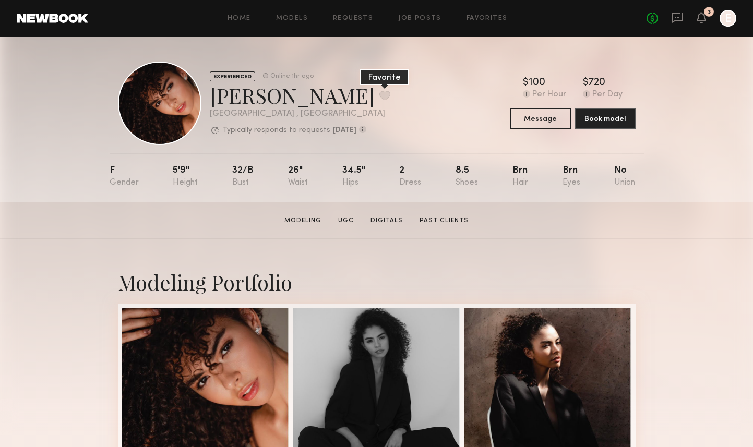
click at [379, 94] on button at bounding box center [384, 95] width 11 height 9
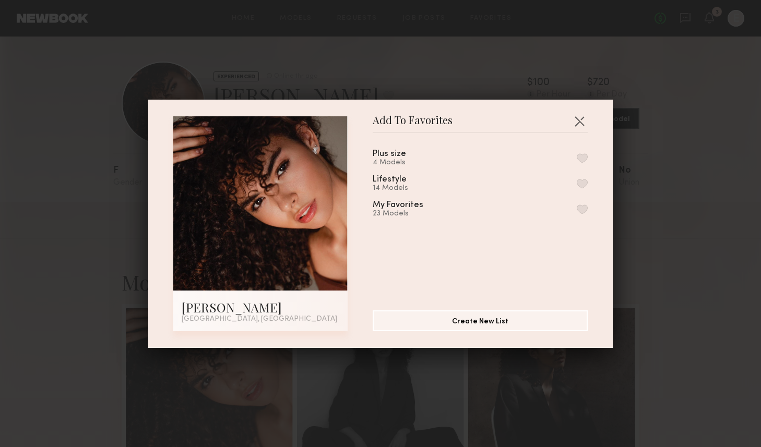
click at [576, 209] on button "button" at bounding box center [581, 208] width 11 height 9
click at [576, 119] on button "button" at bounding box center [579, 121] width 17 height 17
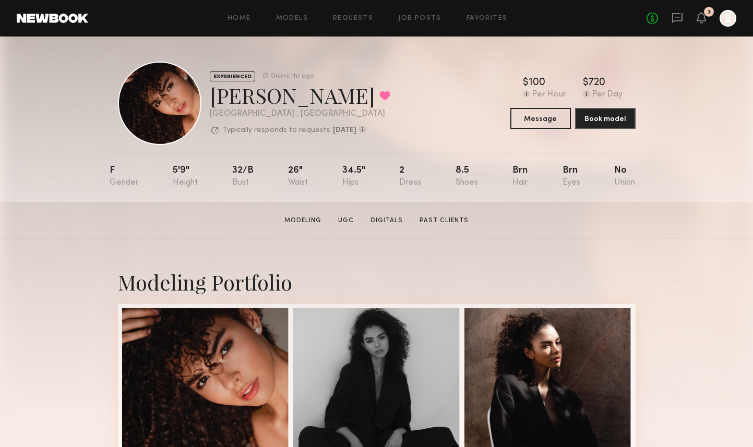
scroll to position [390, 0]
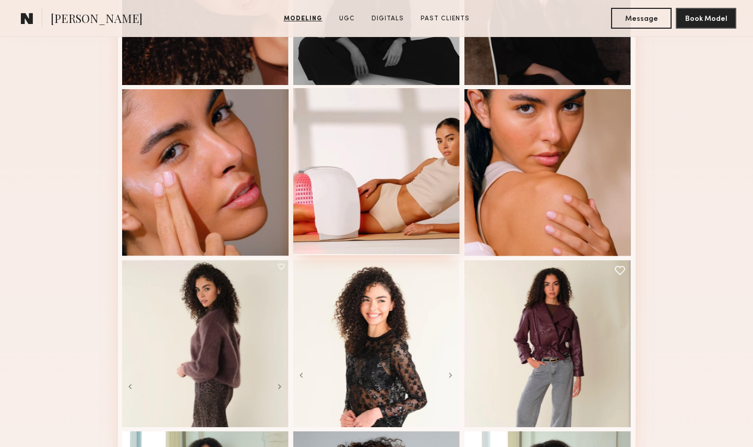
click at [408, 147] on div at bounding box center [376, 171] width 167 height 167
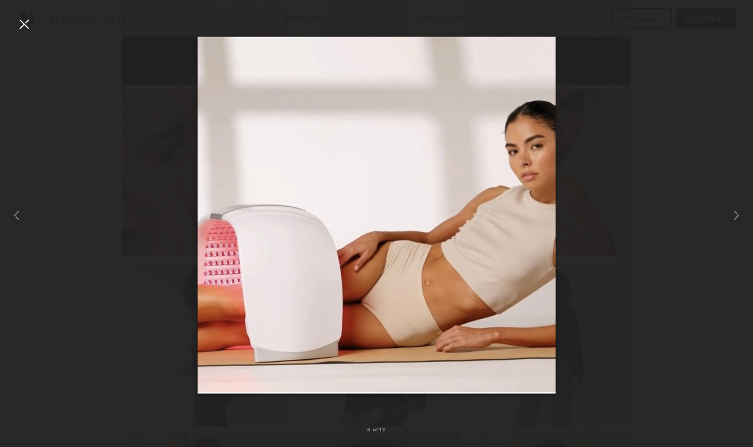
click at [25, 27] on div at bounding box center [24, 24] width 17 height 17
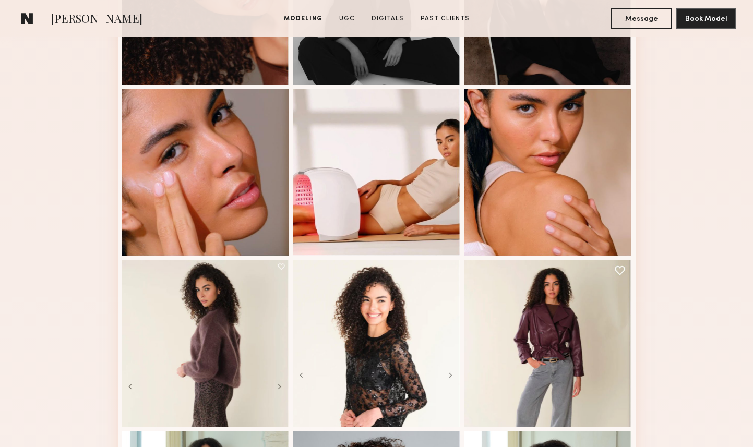
click at [686, 188] on div "Modeling Portfolio View More" at bounding box center [376, 255] width 753 height 812
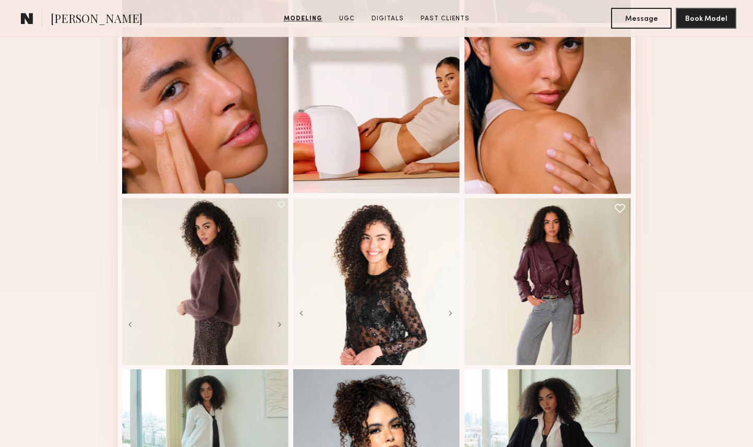
scroll to position [450, 0]
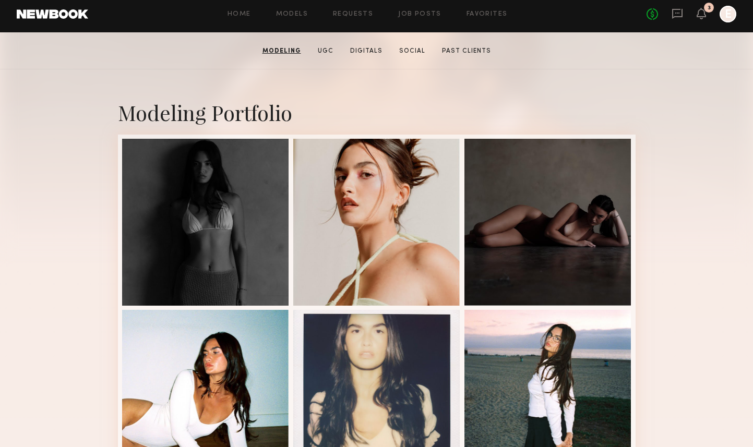
scroll to position [578, 0]
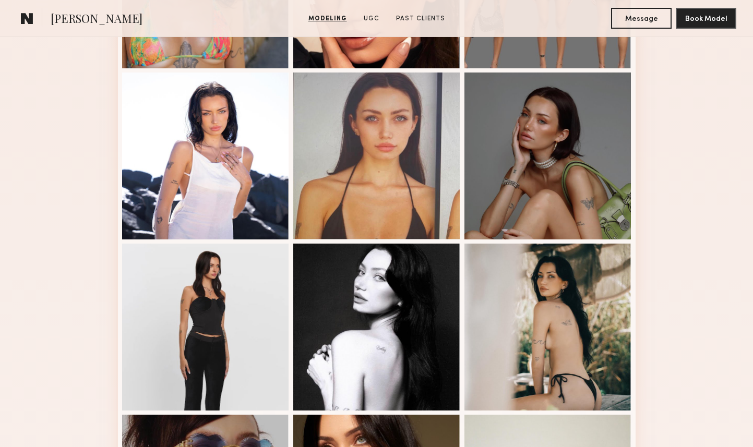
scroll to position [412, 0]
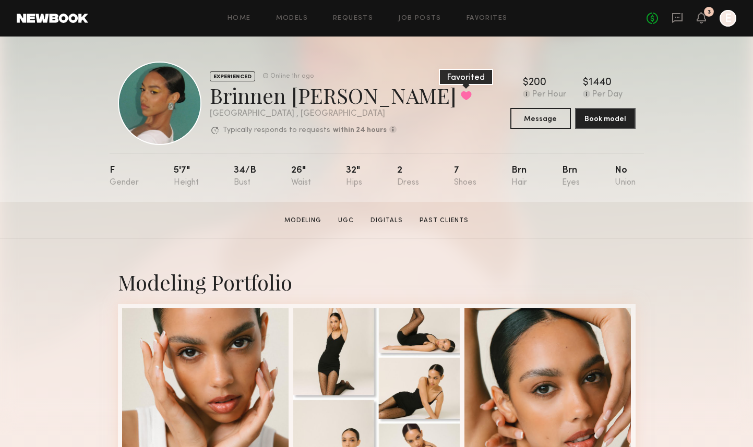
click at [461, 95] on button at bounding box center [466, 95] width 11 height 9
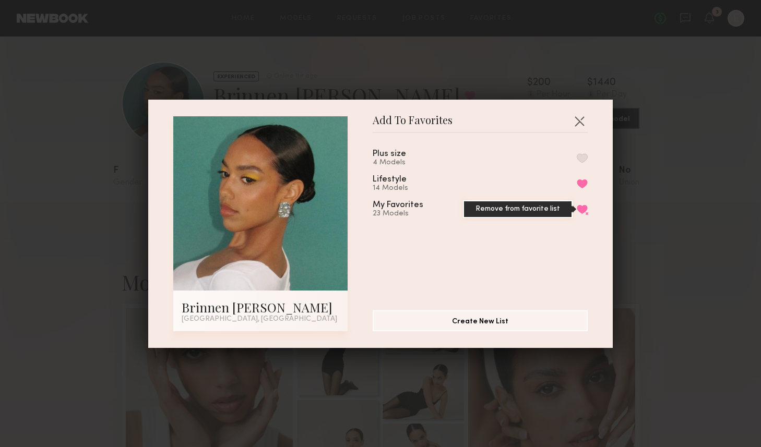
click at [576, 207] on button "Remove from favorite list" at bounding box center [581, 208] width 11 height 9
click at [576, 207] on button "button" at bounding box center [581, 208] width 11 height 9
click at [574, 126] on button "button" at bounding box center [579, 121] width 17 height 17
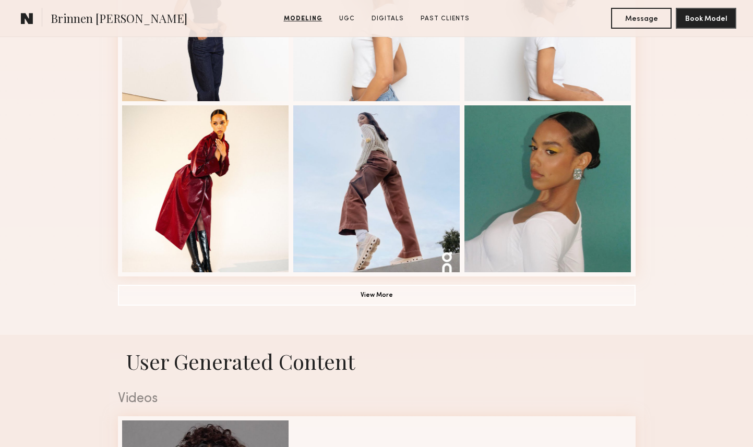
scroll to position [720, 0]
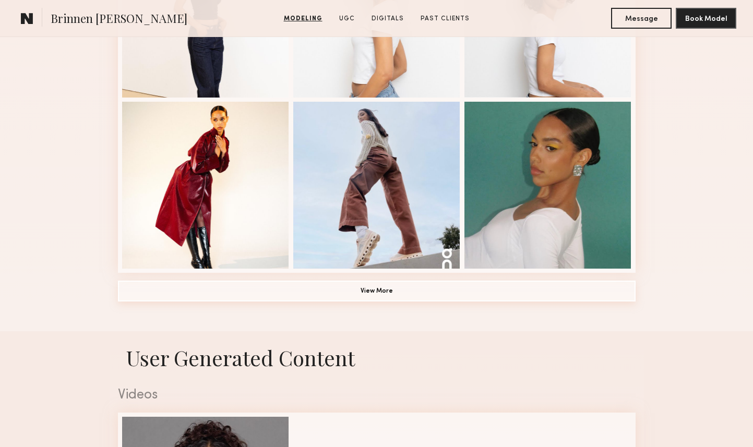
click at [234, 288] on button "View More" at bounding box center [376, 291] width 517 height 21
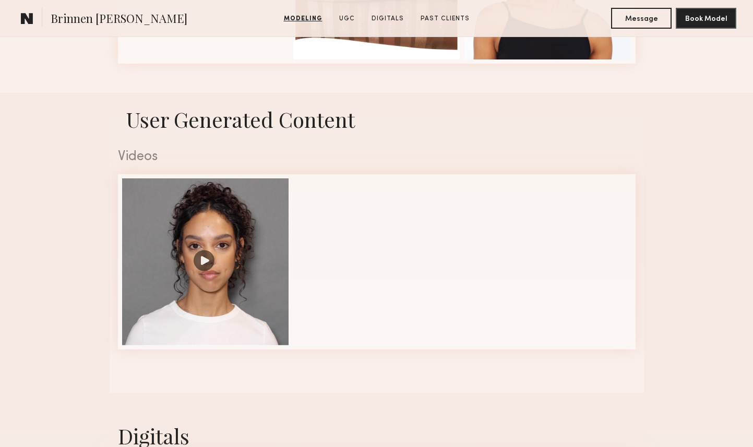
scroll to position [1272, 0]
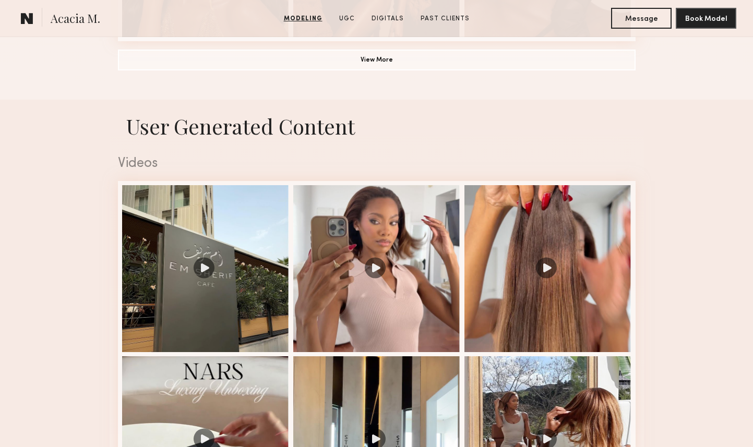
scroll to position [952, 0]
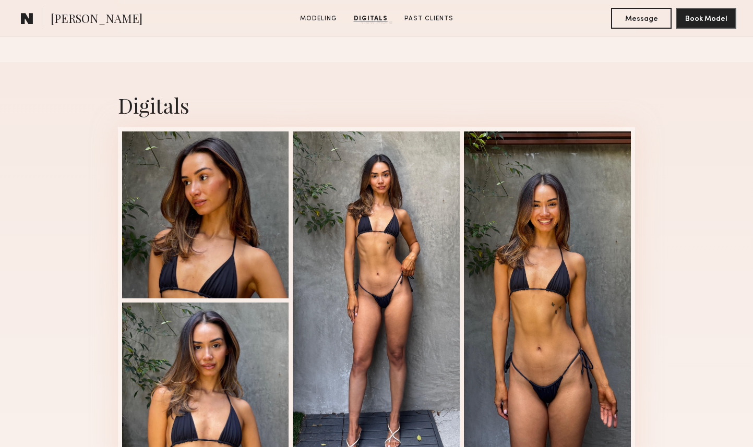
scroll to position [994, 0]
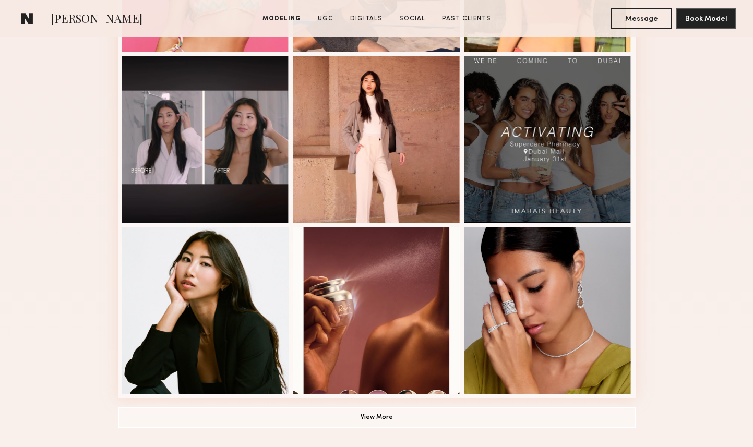
scroll to position [756, 0]
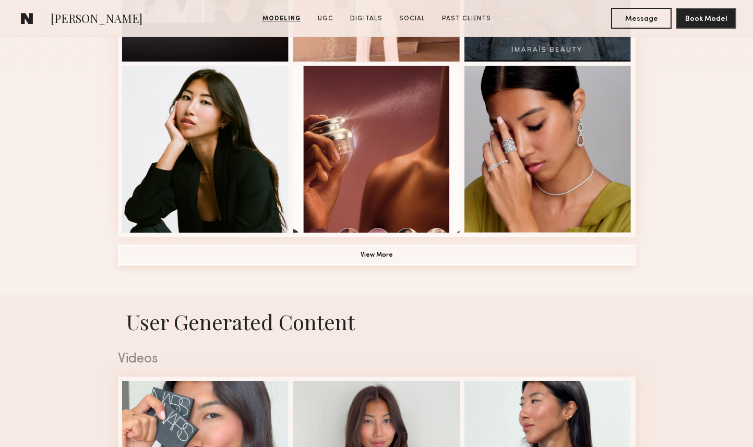
click at [389, 252] on button "View More" at bounding box center [376, 255] width 517 height 21
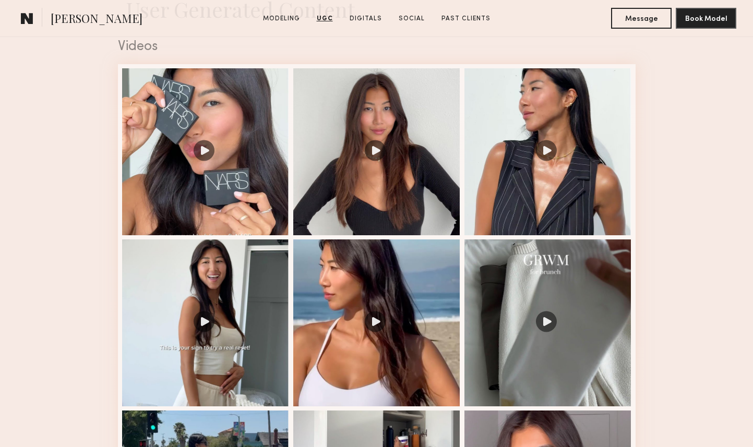
scroll to position [1723, 0]
click at [403, 191] on div at bounding box center [376, 150] width 167 height 167
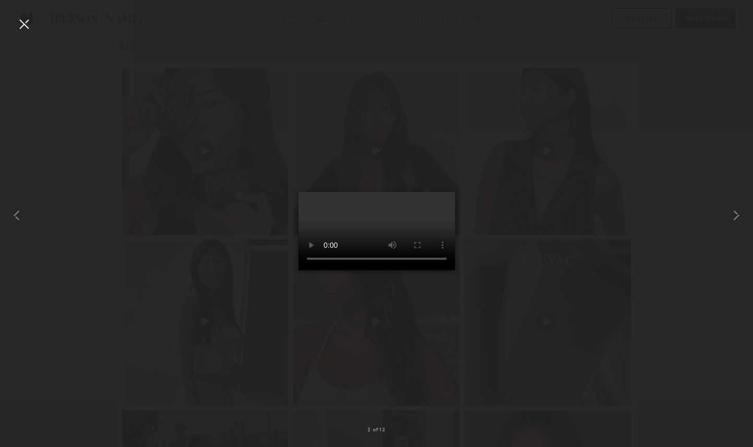
click at [677, 143] on div at bounding box center [376, 215] width 753 height 397
click at [19, 27] on div at bounding box center [24, 24] width 17 height 17
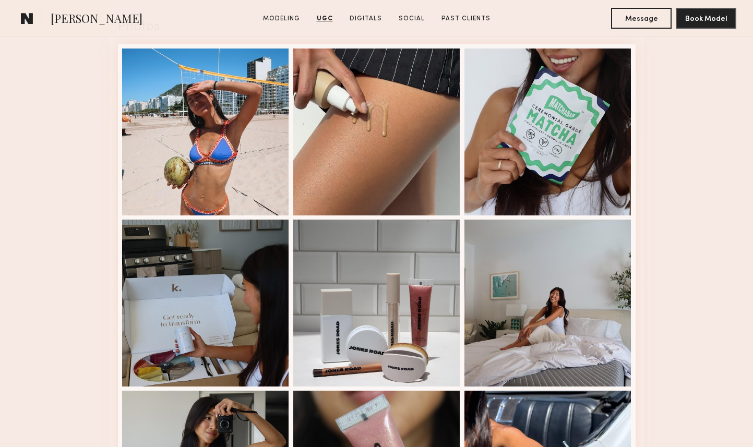
scroll to position [2873, 0]
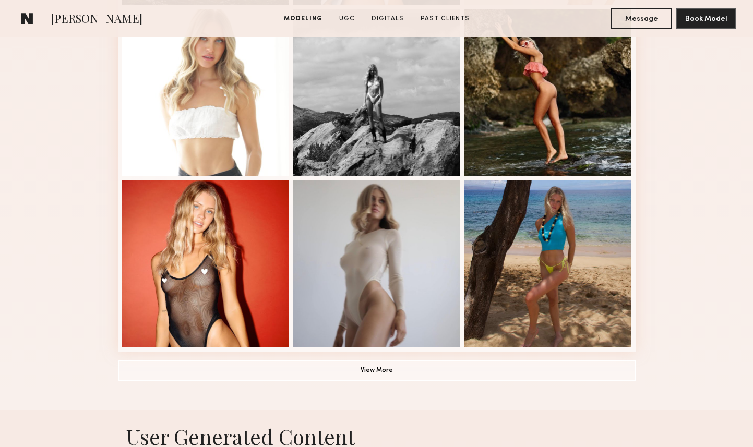
scroll to position [739, 0]
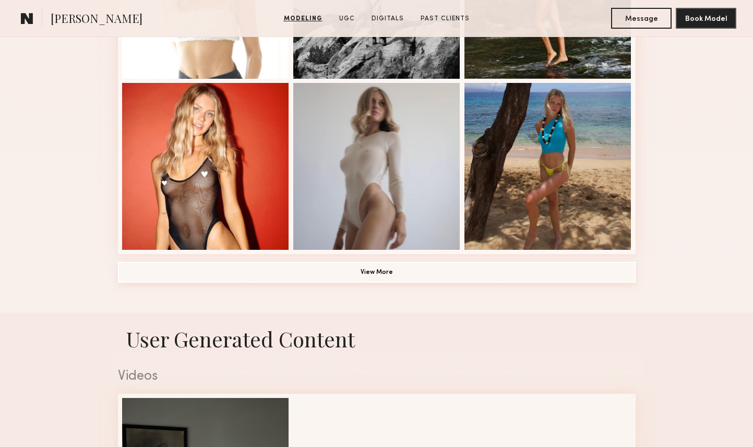
click at [425, 269] on button "View More" at bounding box center [376, 272] width 517 height 21
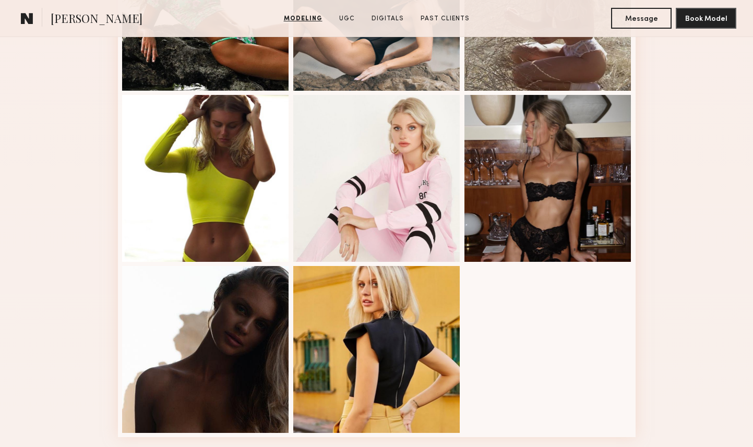
scroll to position [1103, 0]
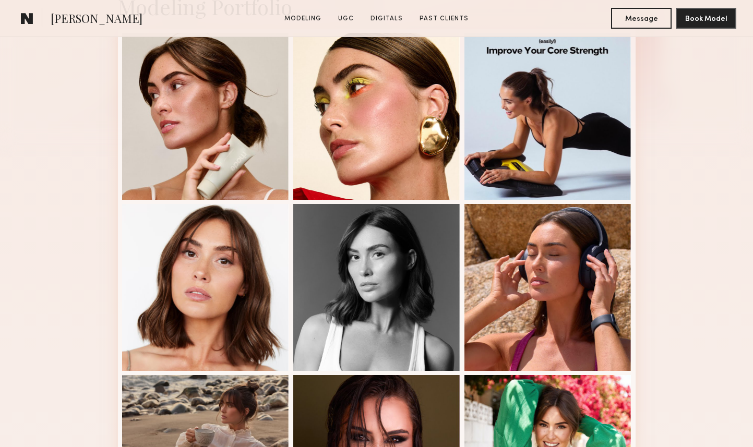
scroll to position [307, 0]
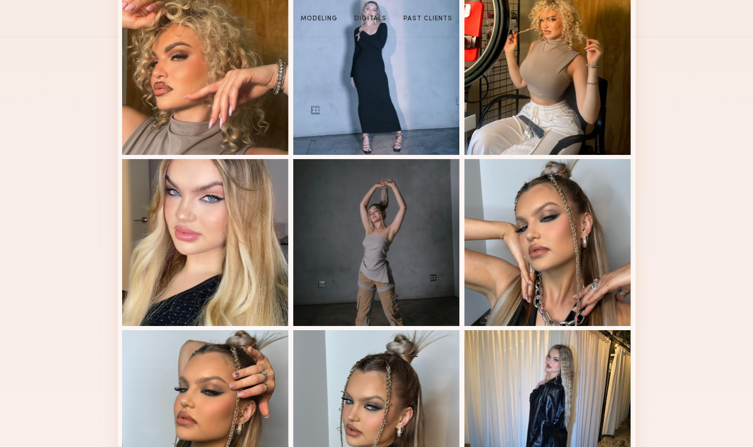
scroll to position [528, 0]
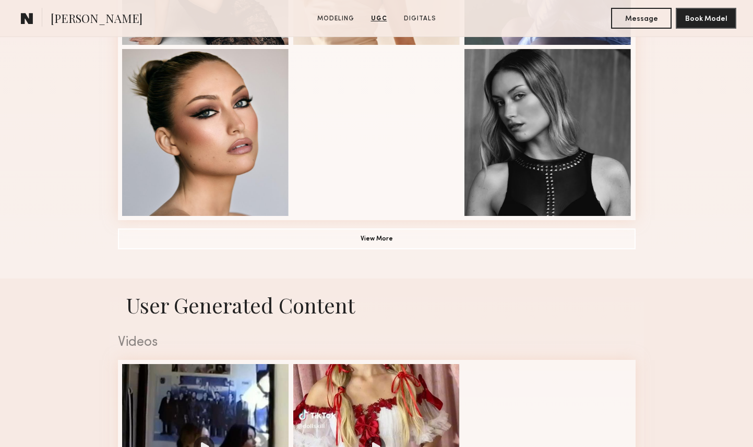
scroll to position [694, 0]
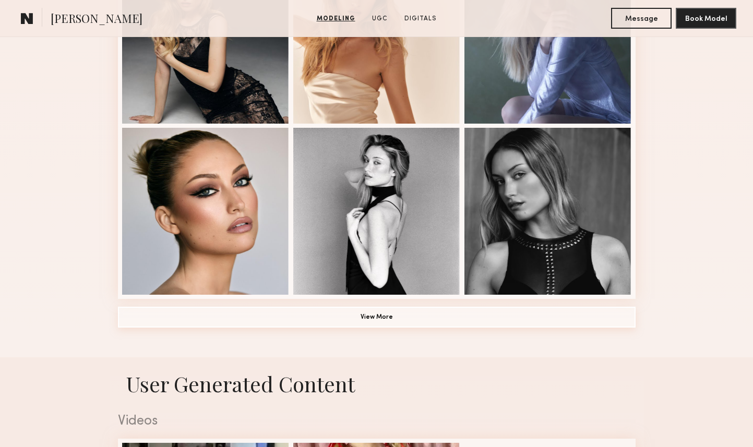
click at [415, 320] on button "View More" at bounding box center [376, 317] width 517 height 21
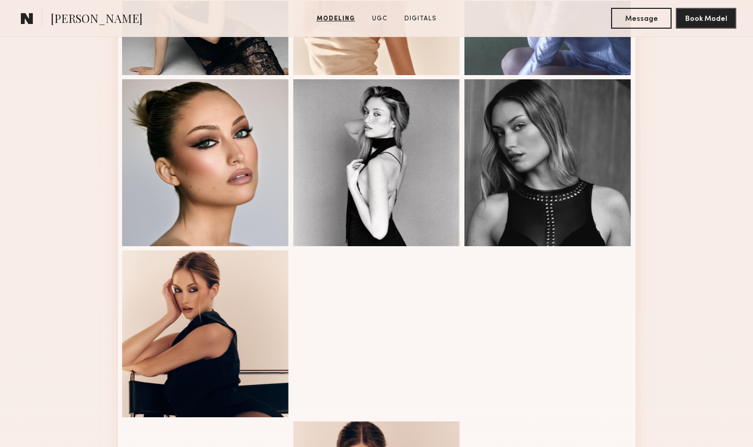
scroll to position [872, 0]
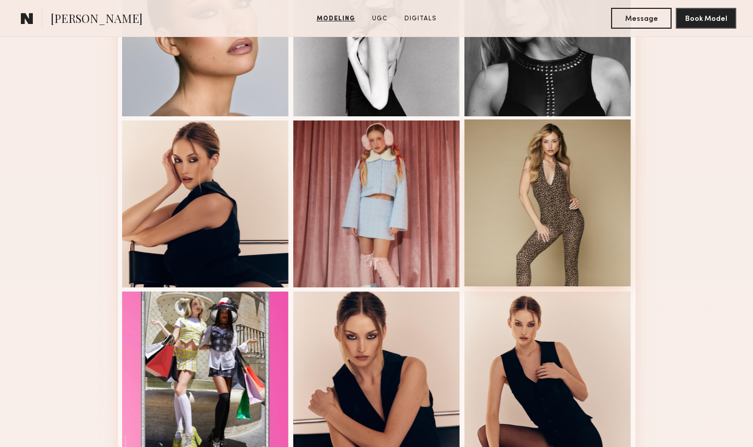
click at [575, 227] on div at bounding box center [547, 202] width 167 height 167
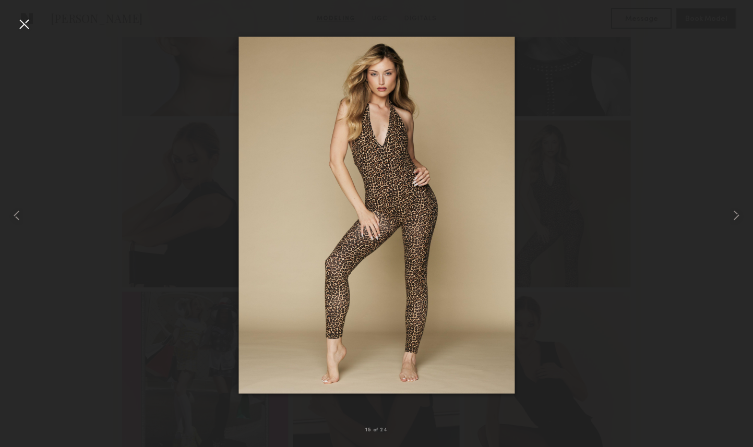
click at [22, 25] on div at bounding box center [24, 24] width 17 height 17
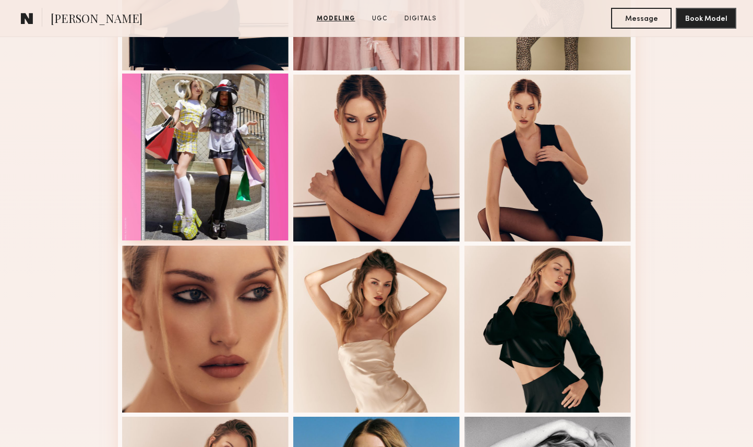
scroll to position [1245, 0]
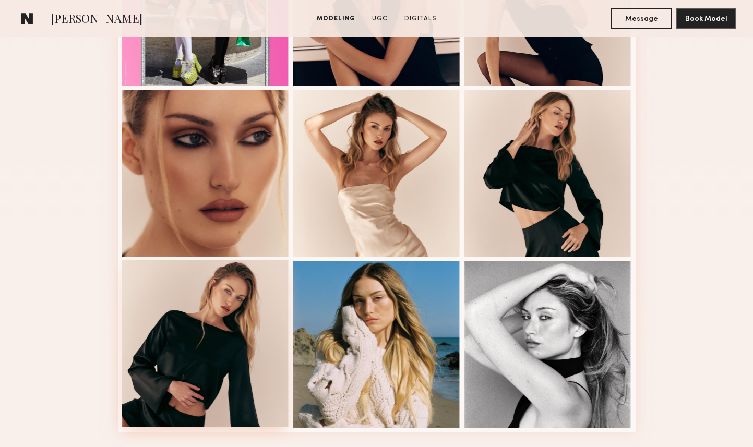
click at [215, 349] on div at bounding box center [205, 343] width 167 height 167
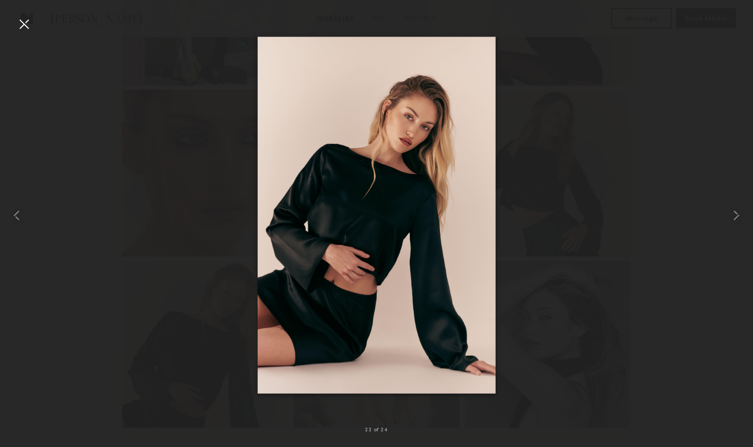
click at [644, 125] on div at bounding box center [376, 215] width 753 height 397
click at [22, 26] on div at bounding box center [24, 24] width 17 height 17
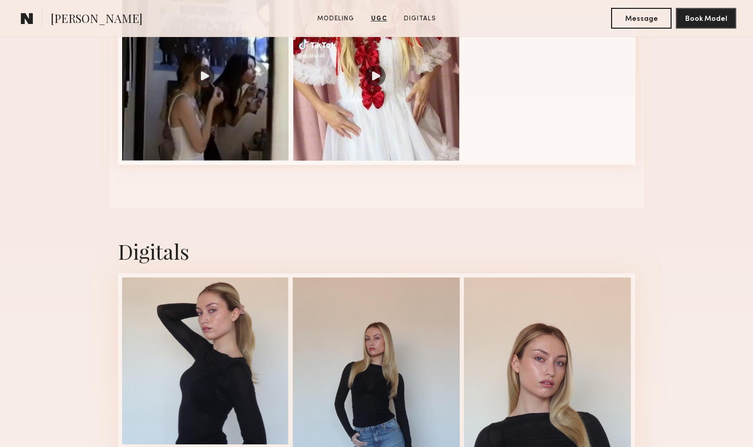
scroll to position [1857, 0]
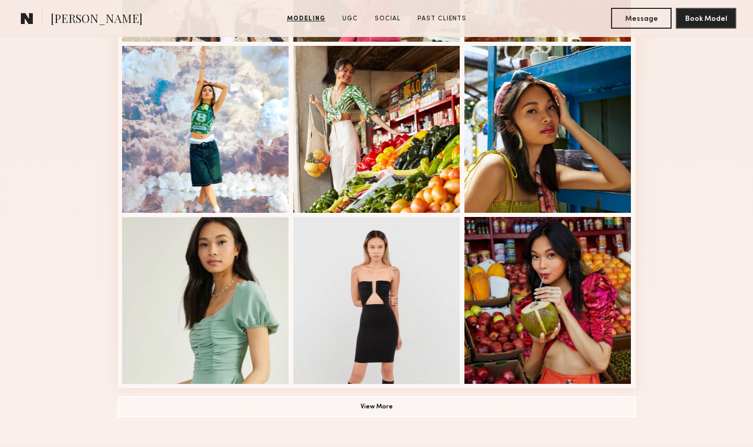
scroll to position [621, 0]
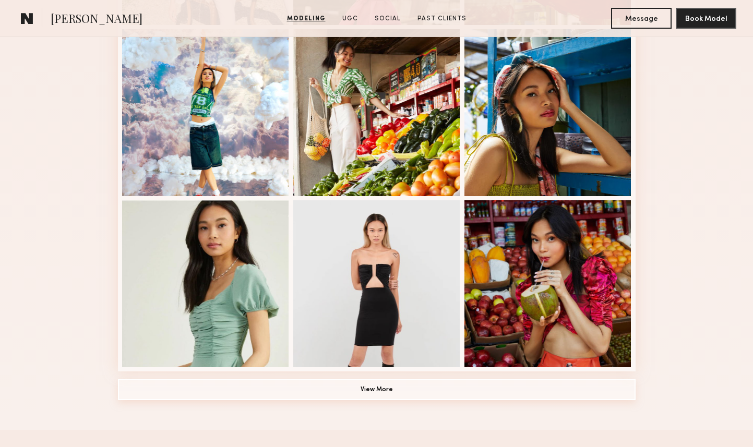
click at [381, 388] on button "View More" at bounding box center [376, 389] width 517 height 21
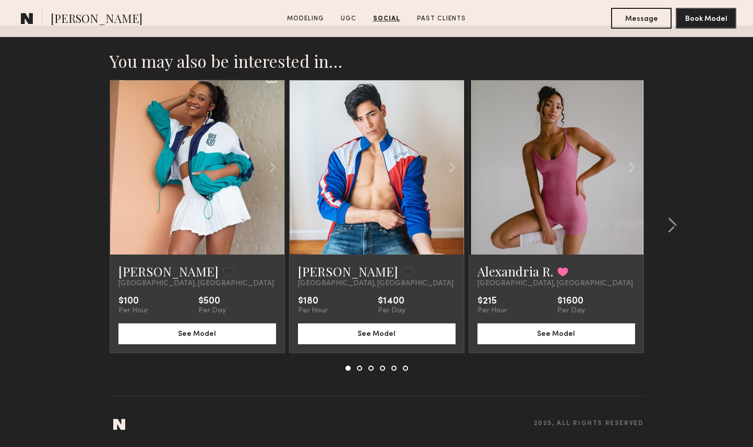
scroll to position [2588, 0]
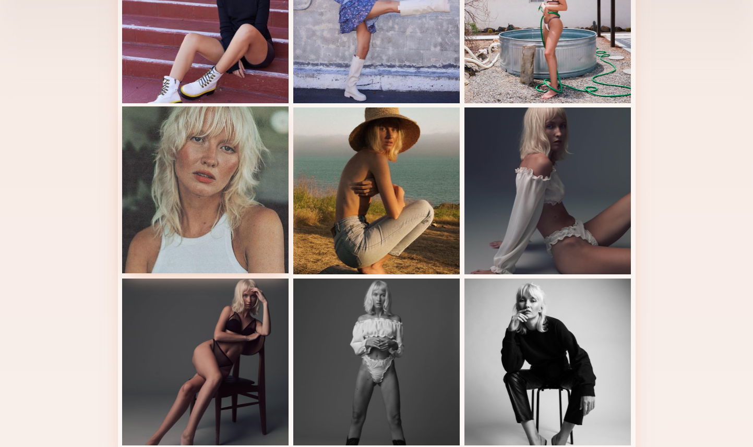
scroll to position [377, 0]
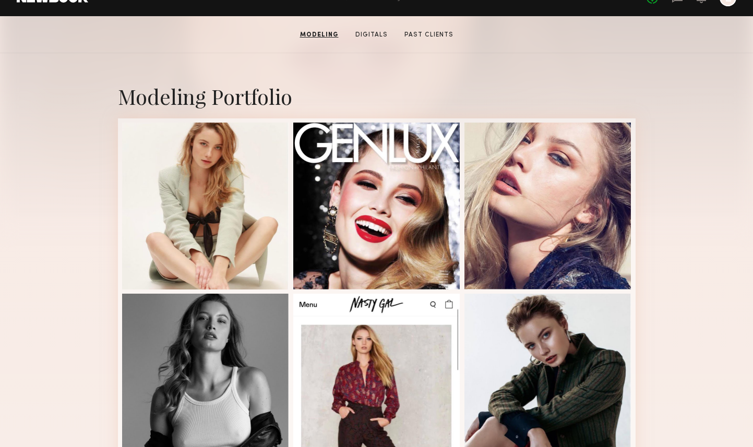
scroll to position [566, 0]
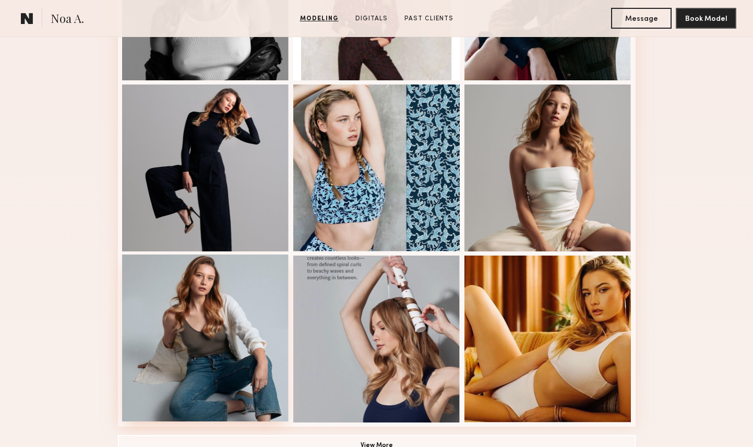
click at [233, 295] on div at bounding box center [205, 338] width 167 height 167
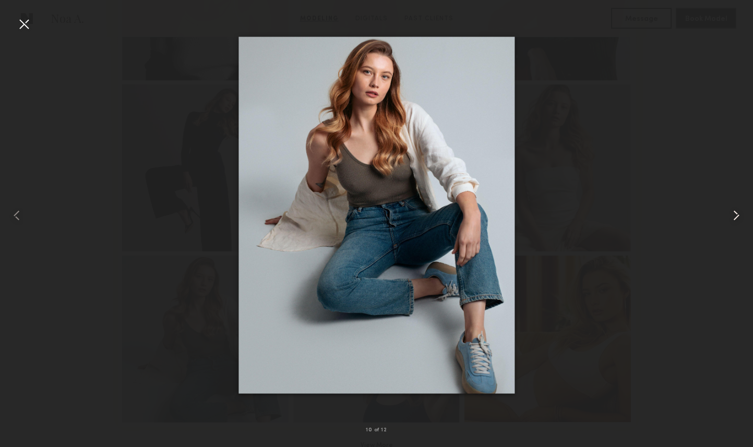
click at [739, 213] on common-icon at bounding box center [736, 215] width 17 height 17
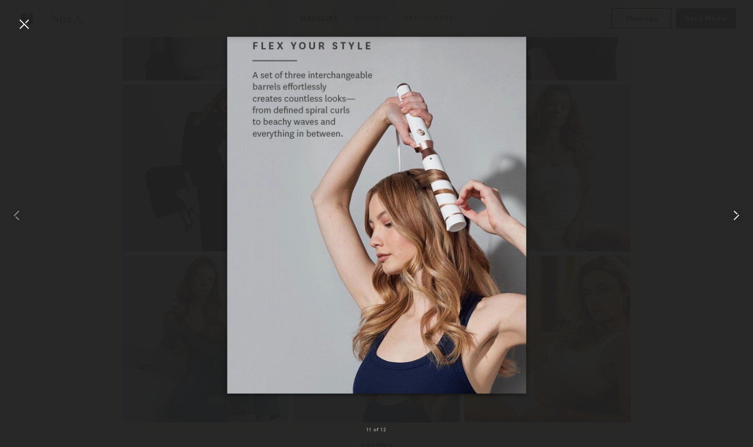
click at [739, 213] on common-icon at bounding box center [736, 215] width 17 height 17
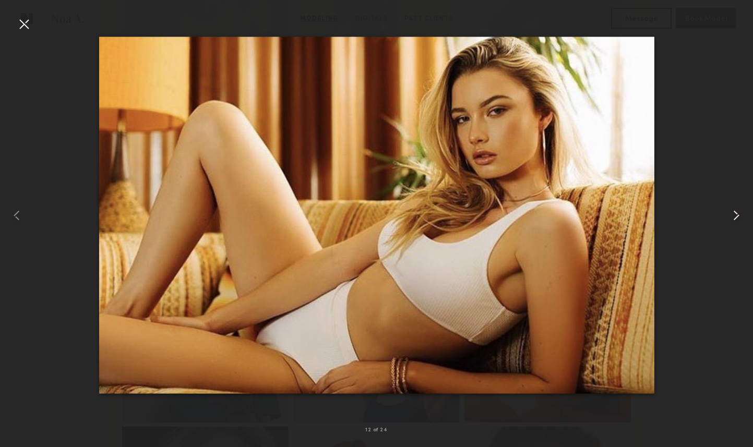
click at [739, 213] on common-icon at bounding box center [736, 215] width 17 height 17
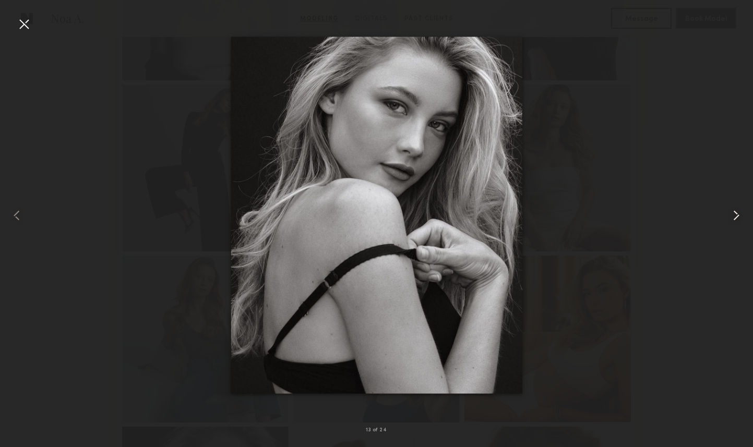
click at [739, 213] on common-icon at bounding box center [736, 215] width 17 height 17
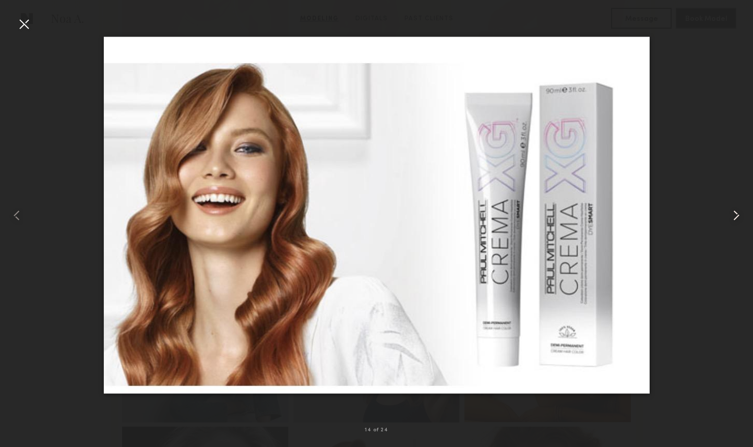
click at [739, 213] on common-icon at bounding box center [736, 215] width 17 height 17
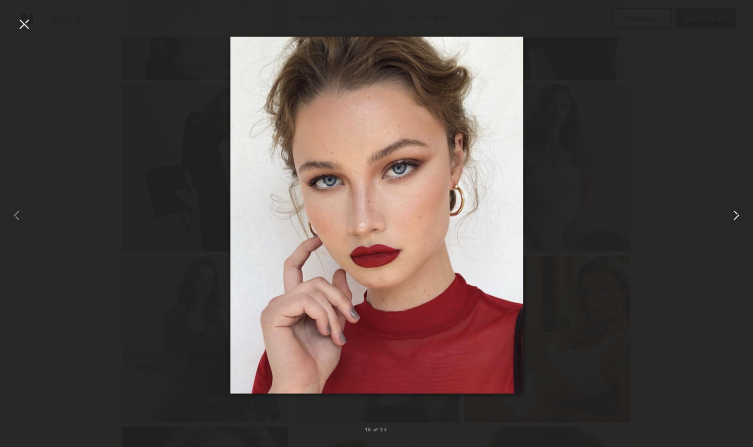
click at [739, 213] on common-icon at bounding box center [736, 215] width 17 height 17
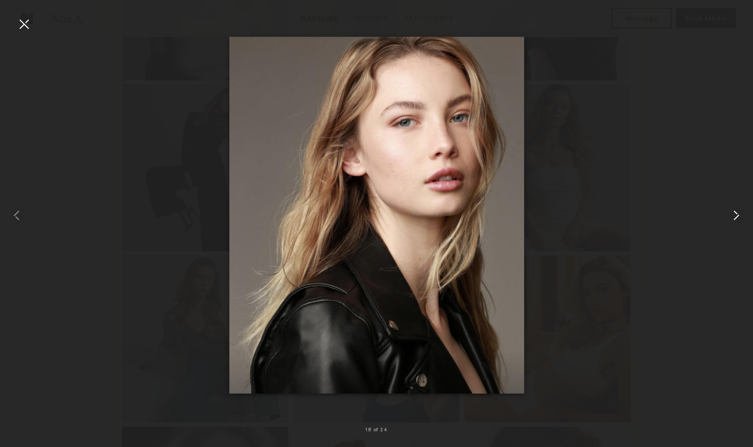
click at [739, 213] on common-icon at bounding box center [736, 215] width 17 height 17
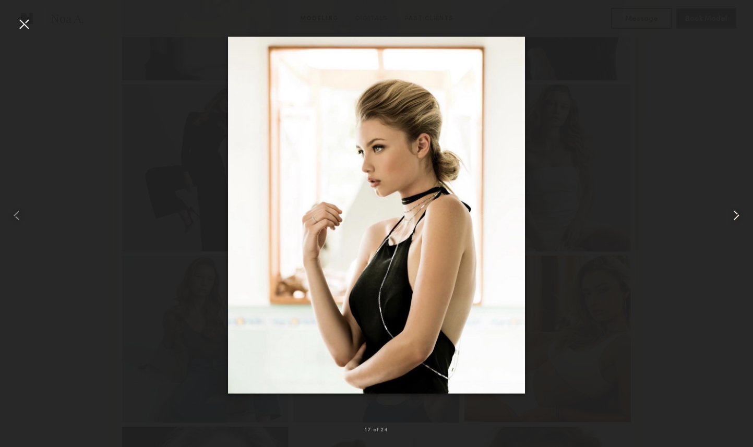
click at [739, 213] on common-icon at bounding box center [736, 215] width 17 height 17
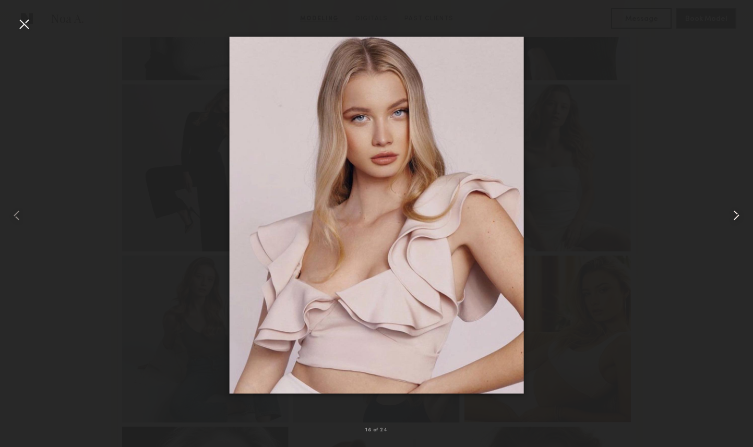
click at [739, 213] on common-icon at bounding box center [736, 215] width 17 height 17
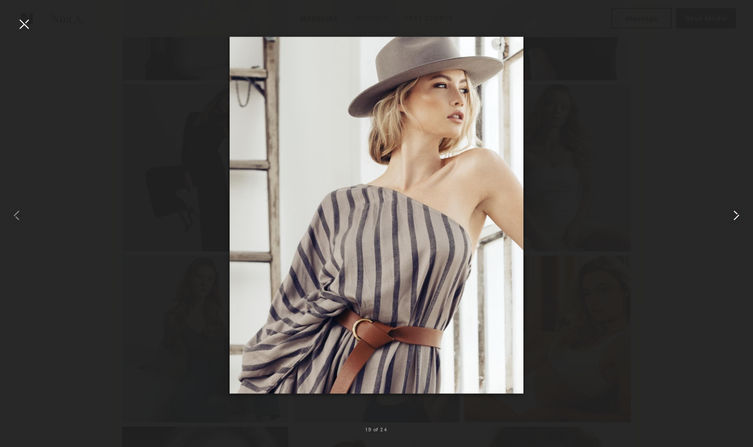
click at [739, 213] on common-icon at bounding box center [736, 215] width 17 height 17
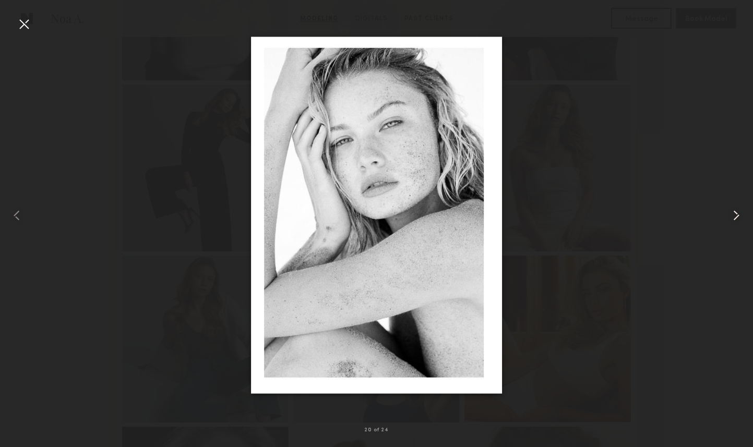
click at [739, 213] on common-icon at bounding box center [736, 215] width 17 height 17
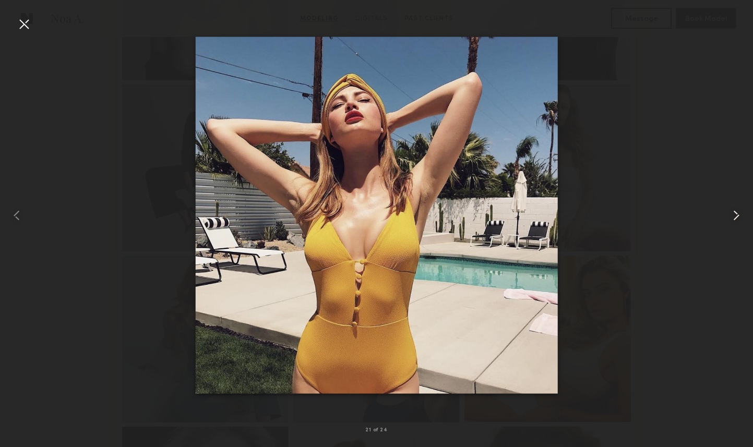
click at [739, 213] on common-icon at bounding box center [736, 215] width 17 height 17
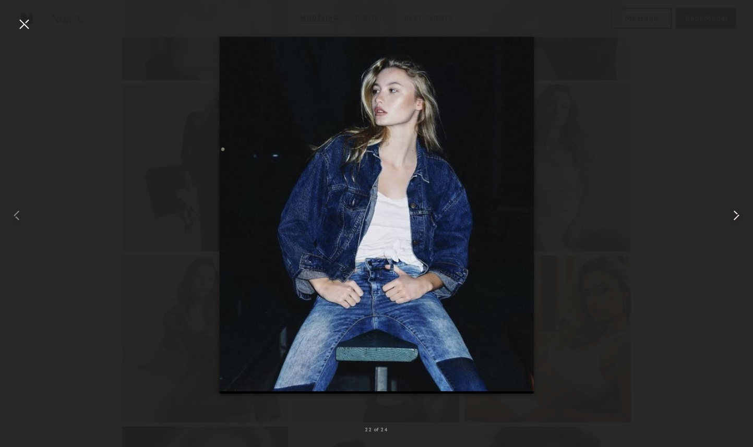
click at [739, 213] on common-icon at bounding box center [736, 215] width 17 height 17
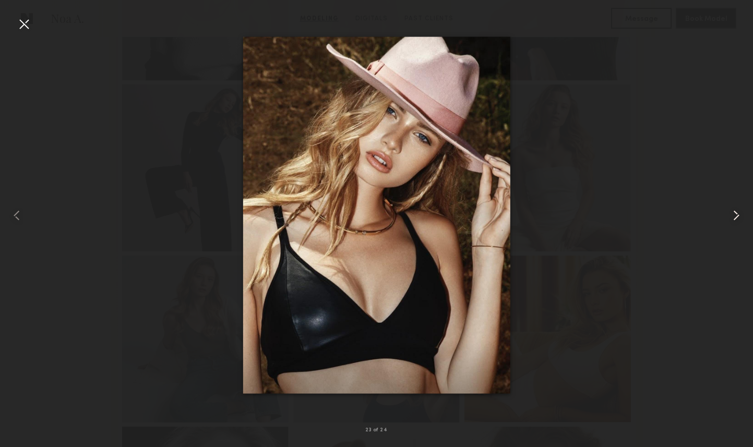
click at [739, 213] on common-icon at bounding box center [736, 215] width 17 height 17
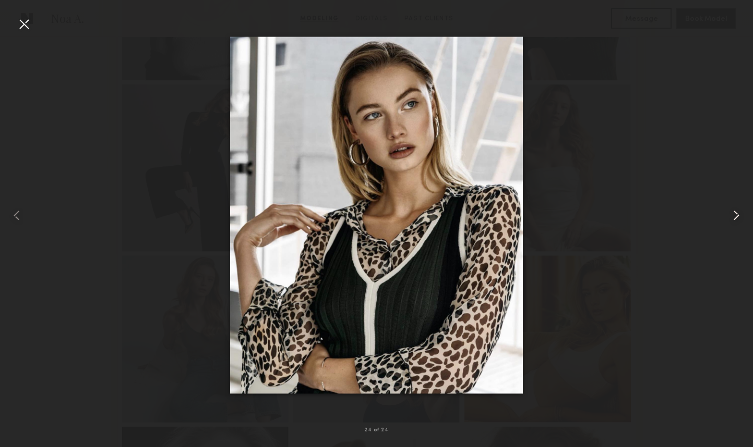
click at [739, 213] on common-icon at bounding box center [736, 215] width 17 height 17
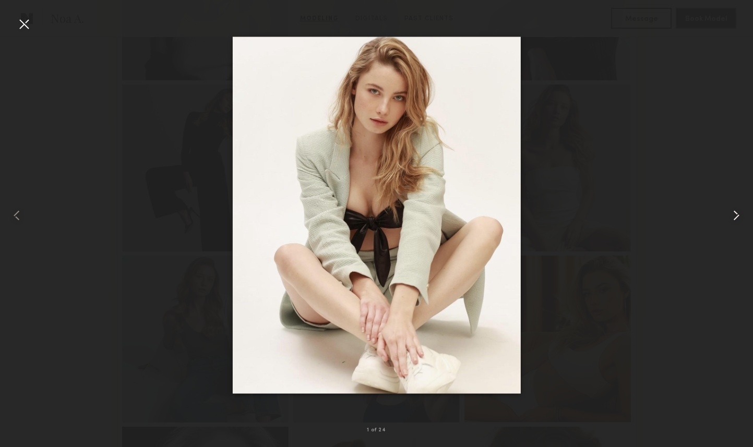
click at [739, 213] on common-icon at bounding box center [736, 215] width 17 height 17
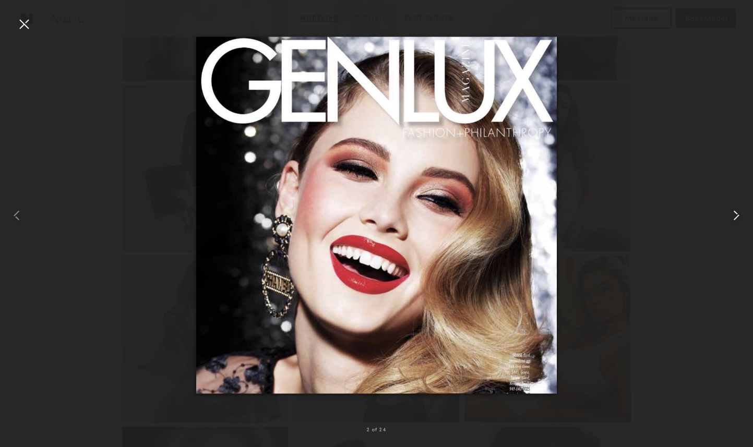
click at [739, 213] on common-icon at bounding box center [736, 215] width 17 height 17
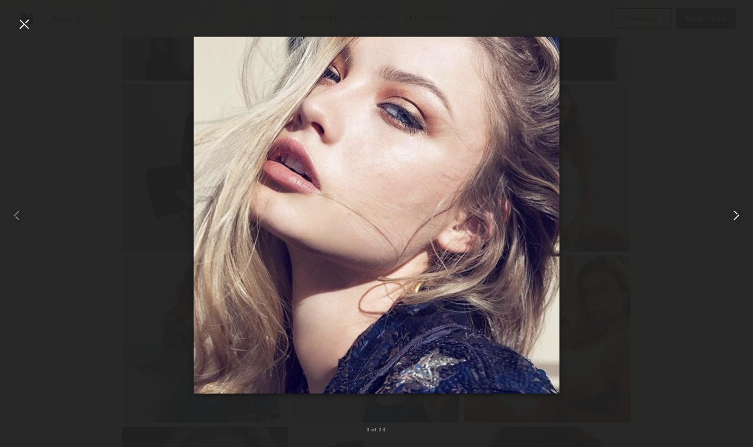
click at [739, 213] on common-icon at bounding box center [736, 215] width 17 height 17
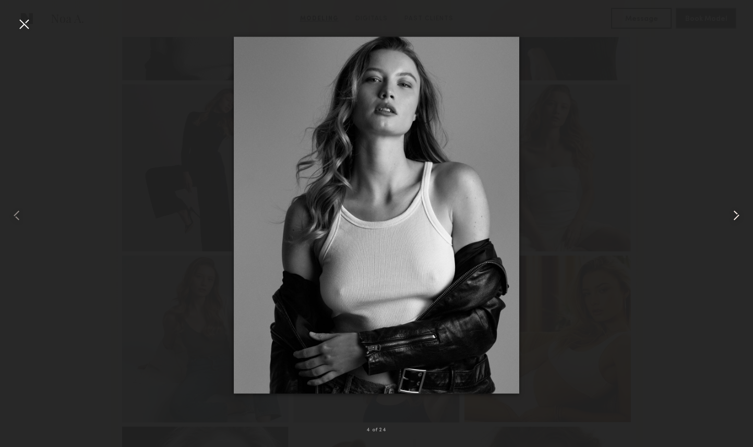
click at [739, 213] on common-icon at bounding box center [736, 215] width 17 height 17
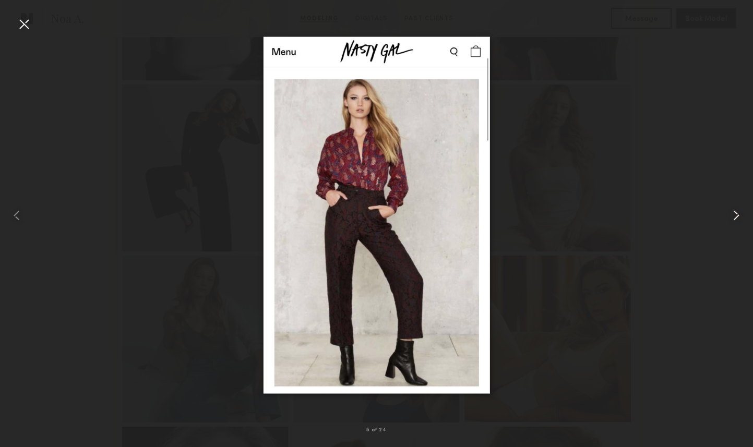
click at [739, 213] on common-icon at bounding box center [736, 215] width 17 height 17
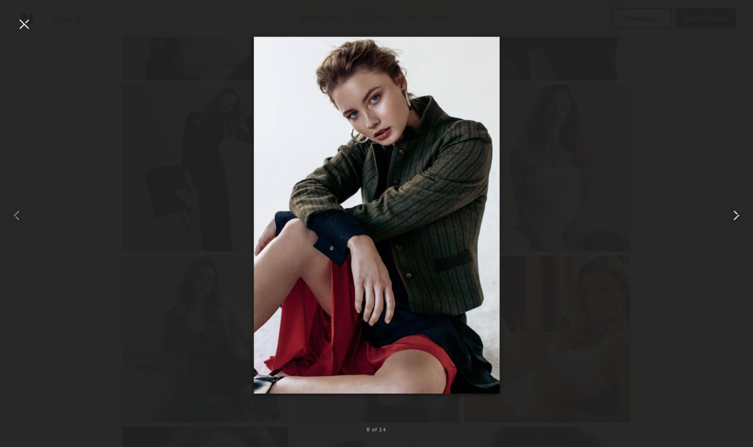
click at [739, 213] on common-icon at bounding box center [736, 215] width 17 height 17
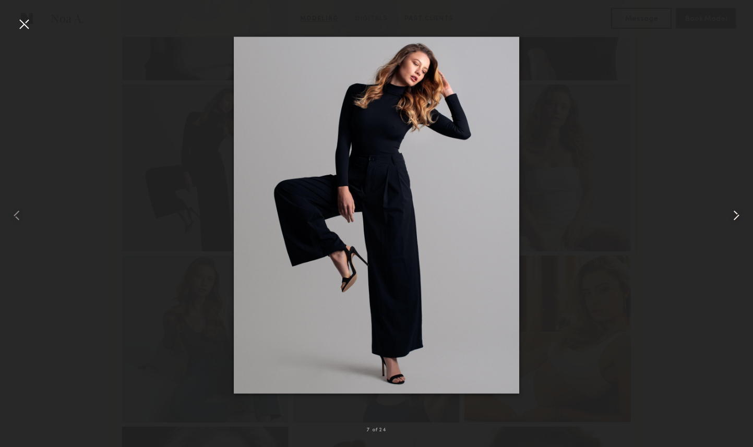
click at [739, 213] on common-icon at bounding box center [736, 215] width 17 height 17
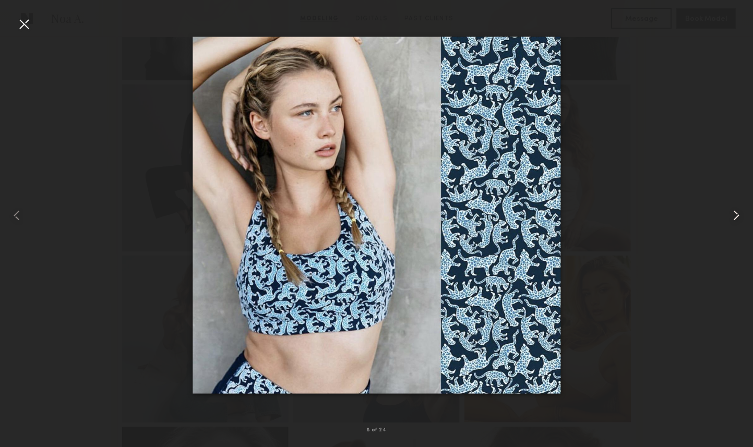
click at [739, 213] on common-icon at bounding box center [736, 215] width 17 height 17
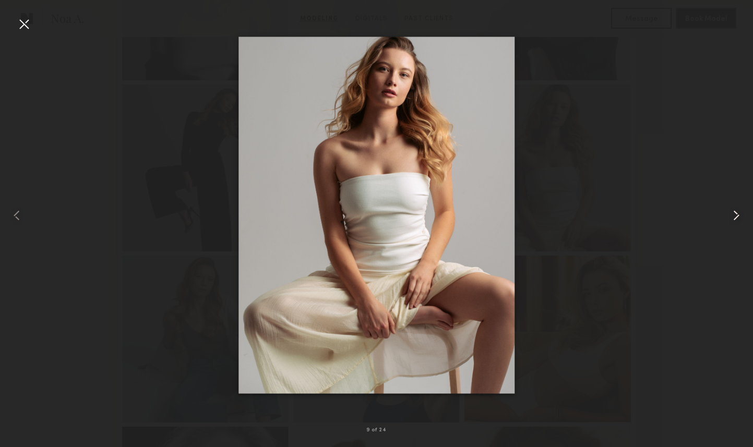
click at [739, 213] on common-icon at bounding box center [736, 215] width 17 height 17
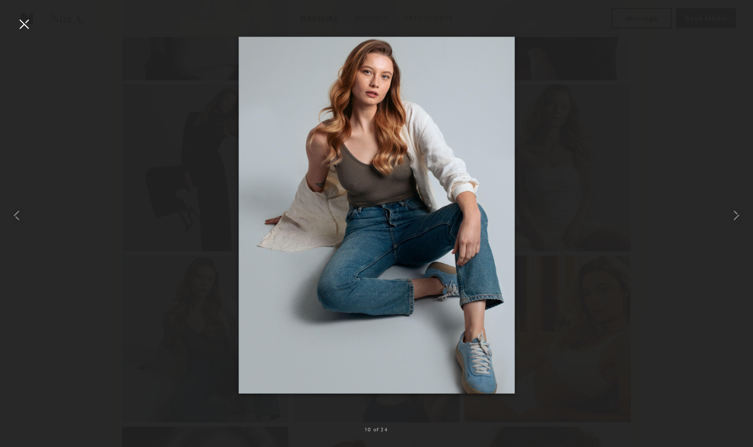
click at [670, 124] on div at bounding box center [376, 215] width 753 height 397
click at [20, 25] on div at bounding box center [24, 24] width 17 height 17
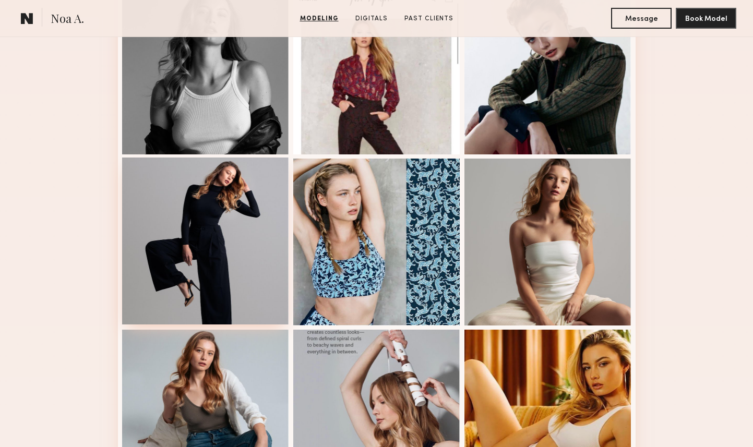
scroll to position [0, 0]
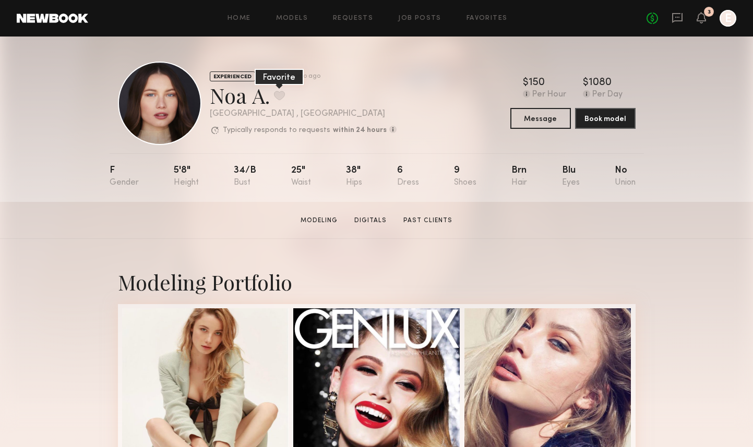
click at [278, 96] on button at bounding box center [279, 95] width 11 height 9
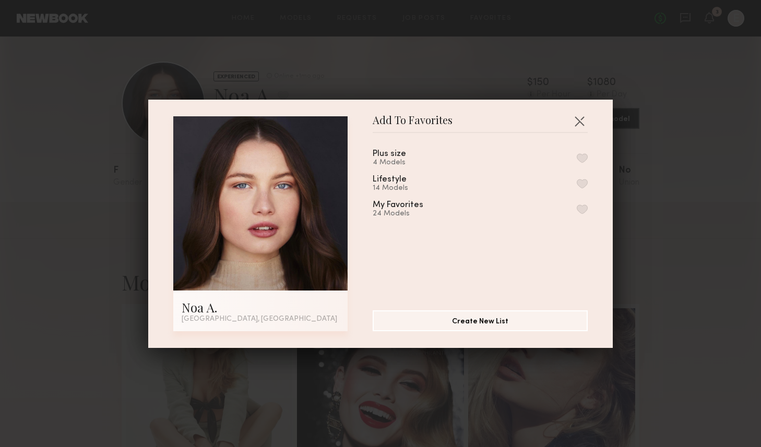
click at [576, 206] on button "button" at bounding box center [581, 208] width 11 height 9
click at [689, 229] on div "Add To Favorites Noa A. Los Angeles, CA Add To Favorites Plus size 4 Models Lif…" at bounding box center [380, 223] width 761 height 447
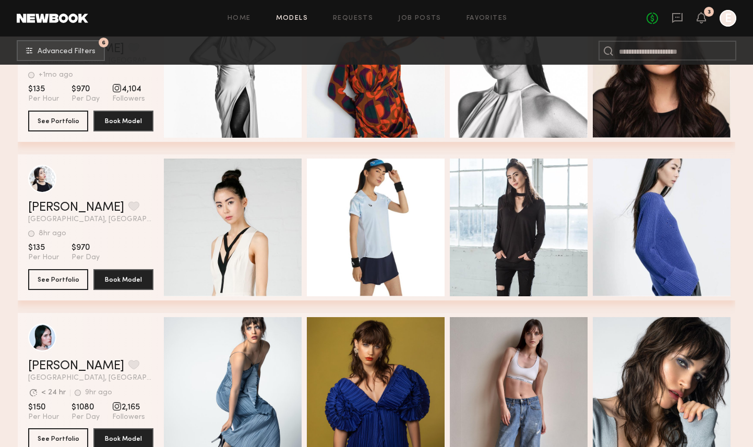
scroll to position [7857, 0]
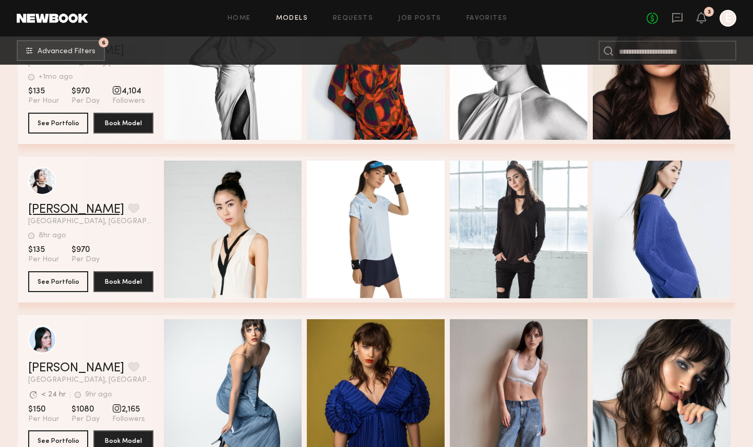
click at [40, 212] on link "[PERSON_NAME]" at bounding box center [76, 209] width 96 height 13
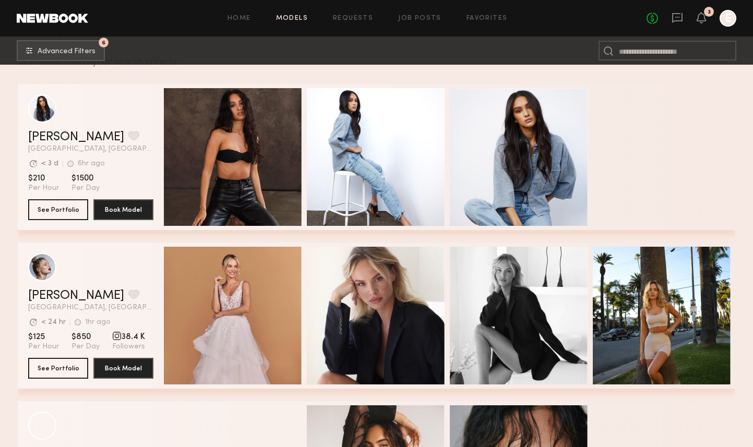
scroll to position [0, 0]
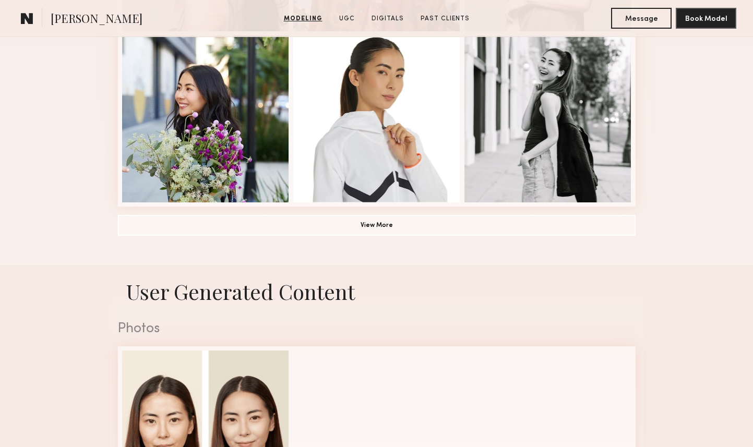
scroll to position [926, 0]
